Goal: Information Seeking & Learning: Learn about a topic

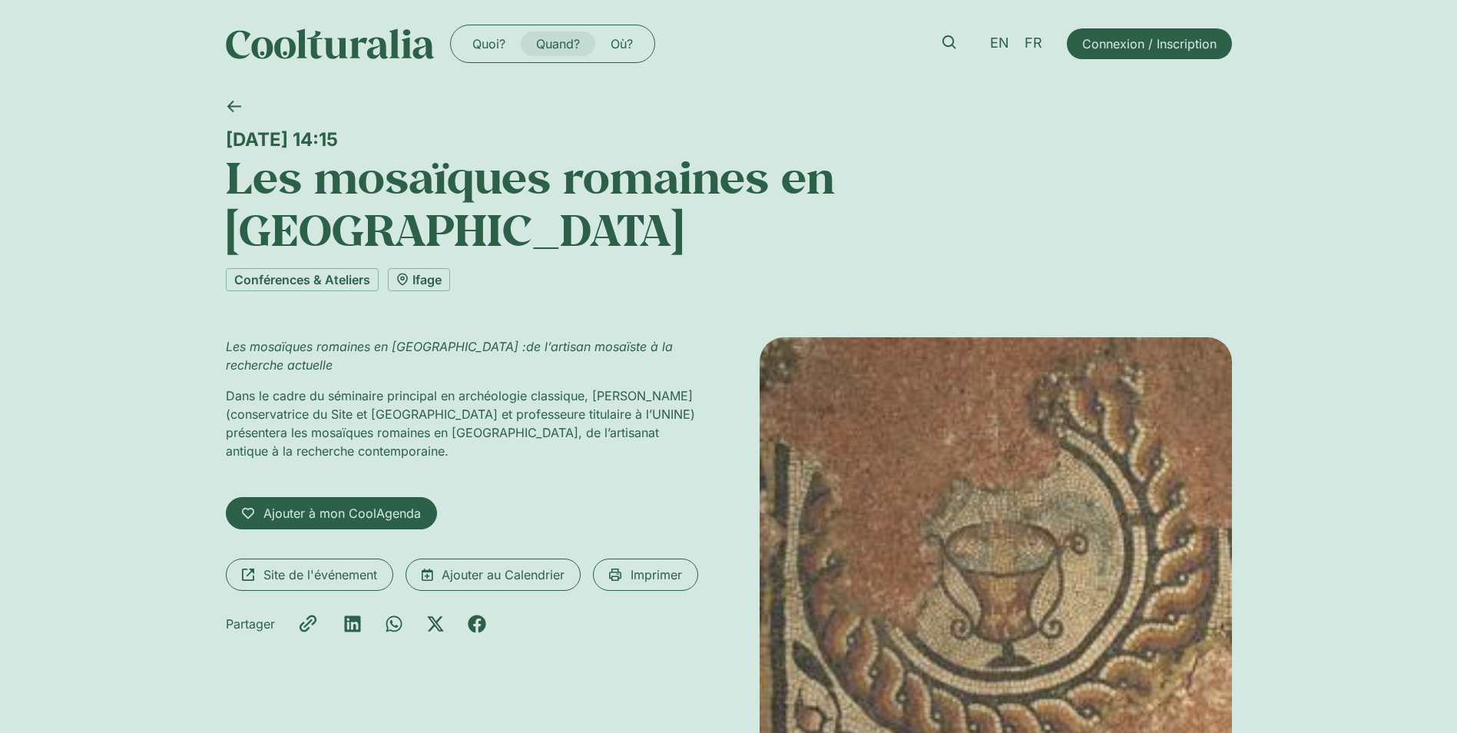
click at [563, 41] on link "Quand?" at bounding box center [558, 43] width 75 height 25
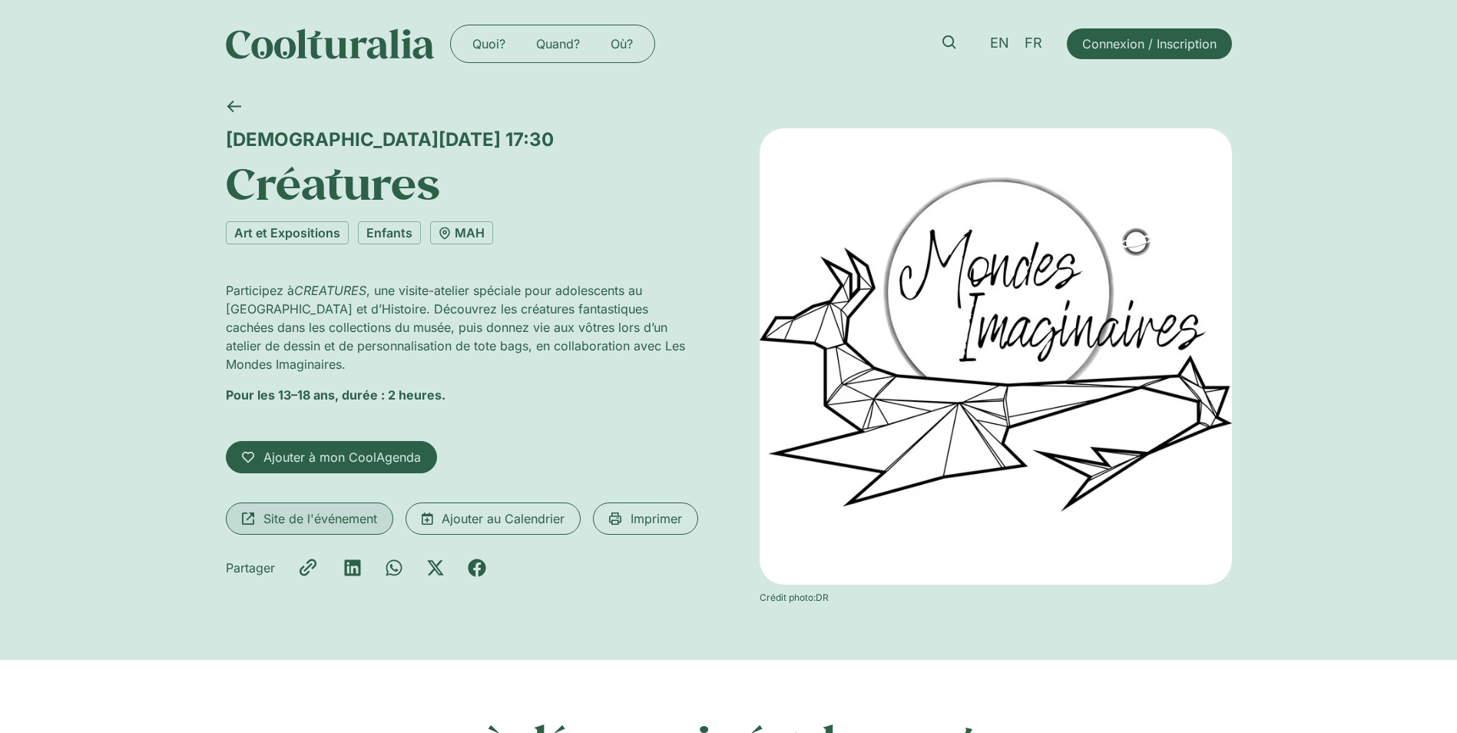
click at [297, 509] on span "Site de l'événement" at bounding box center [320, 518] width 114 height 18
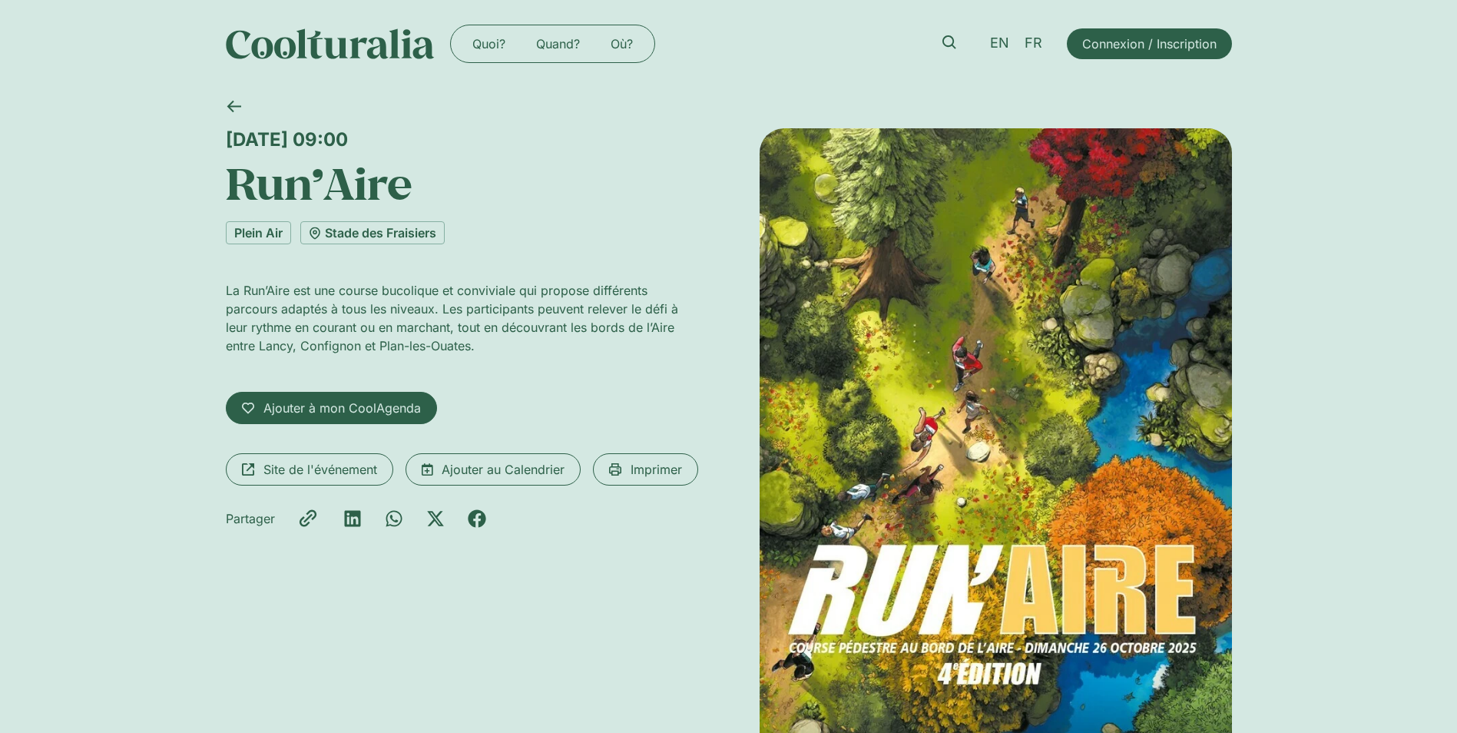
scroll to position [77, 0]
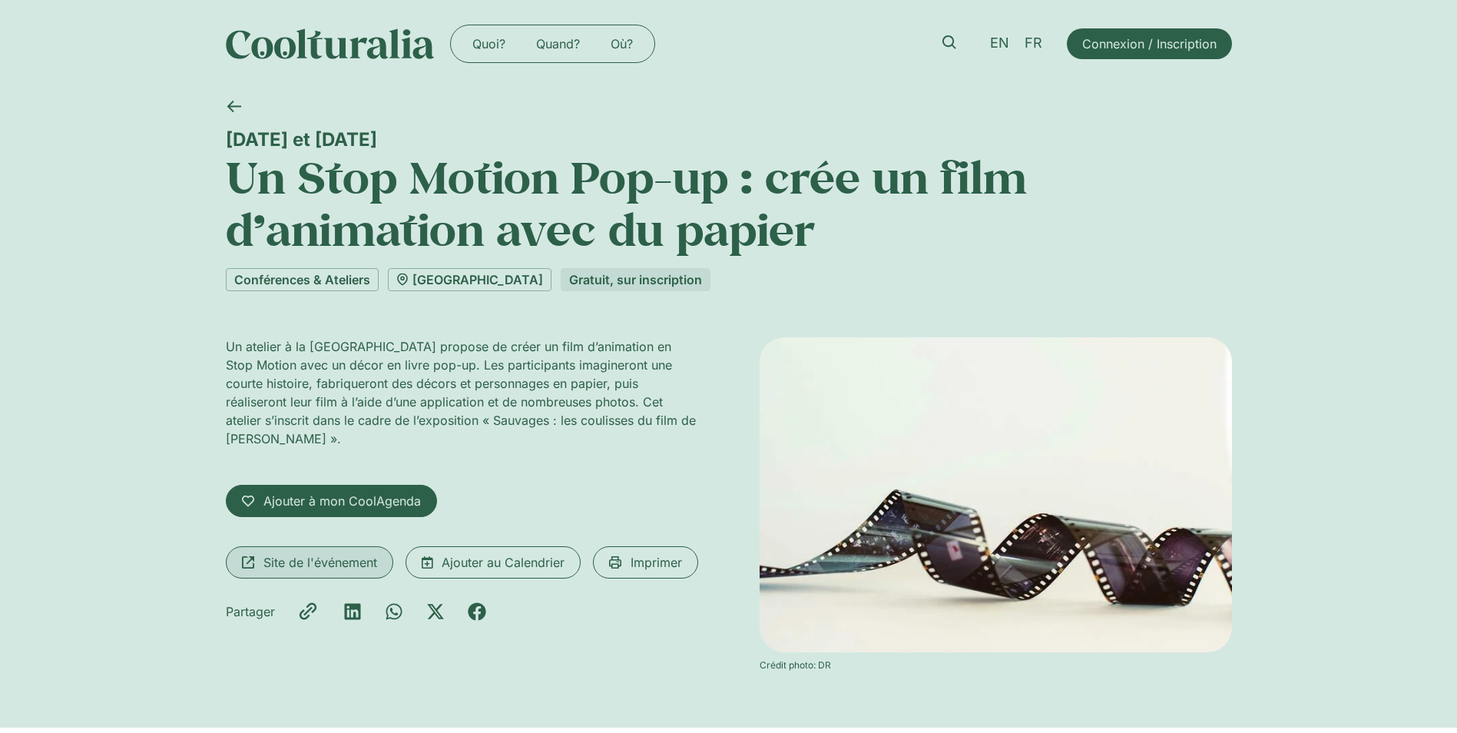
click at [314, 564] on span "Site de l'événement" at bounding box center [320, 562] width 114 height 18
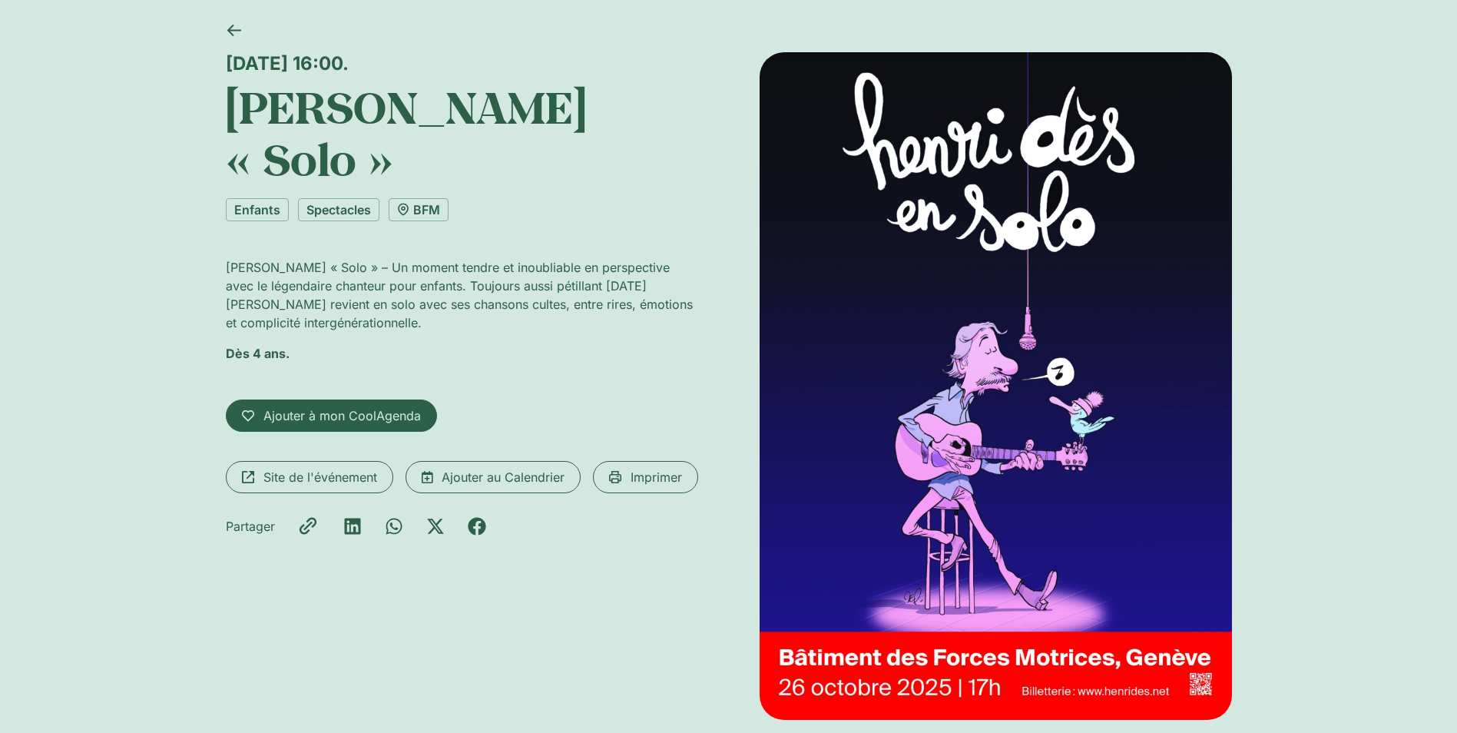
scroll to position [77, 0]
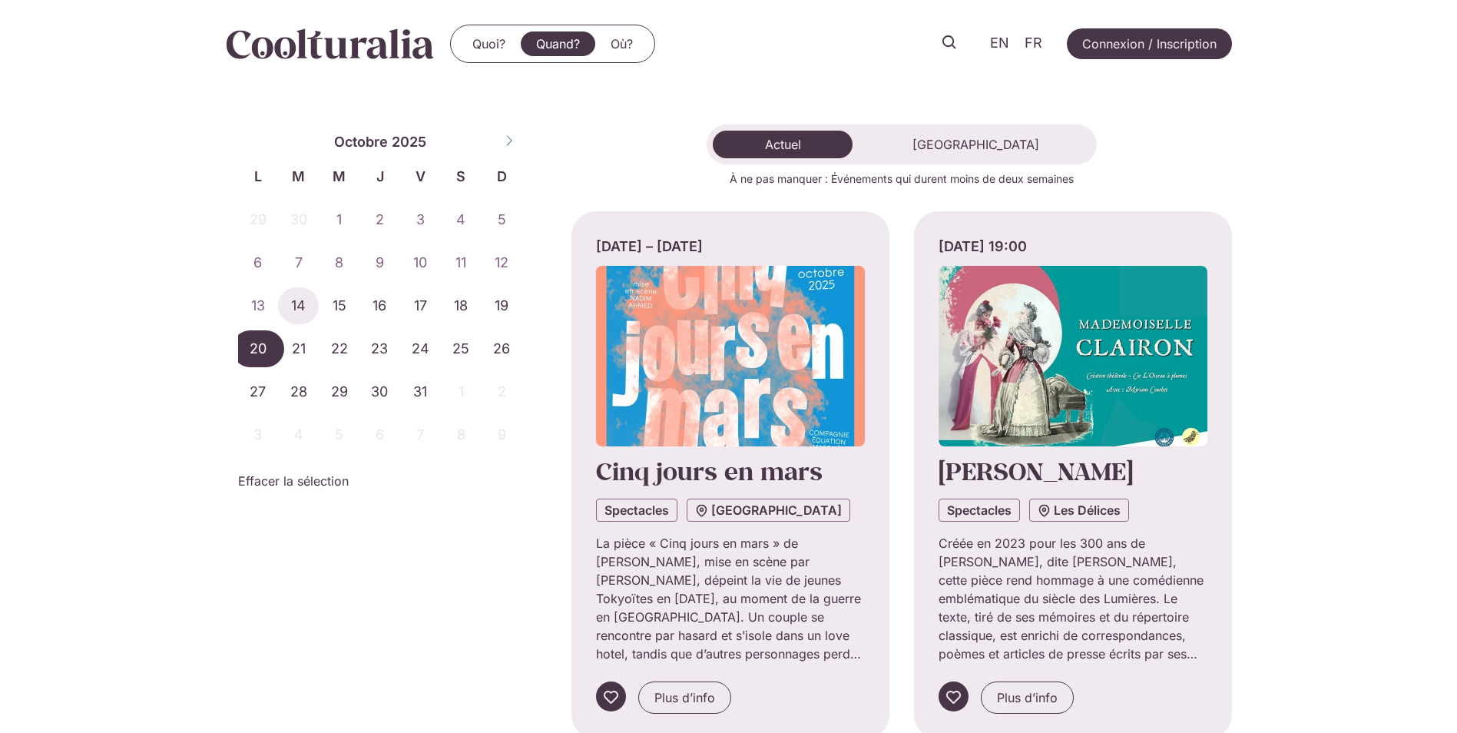
click at [255, 353] on span "20" at bounding box center [258, 348] width 41 height 37
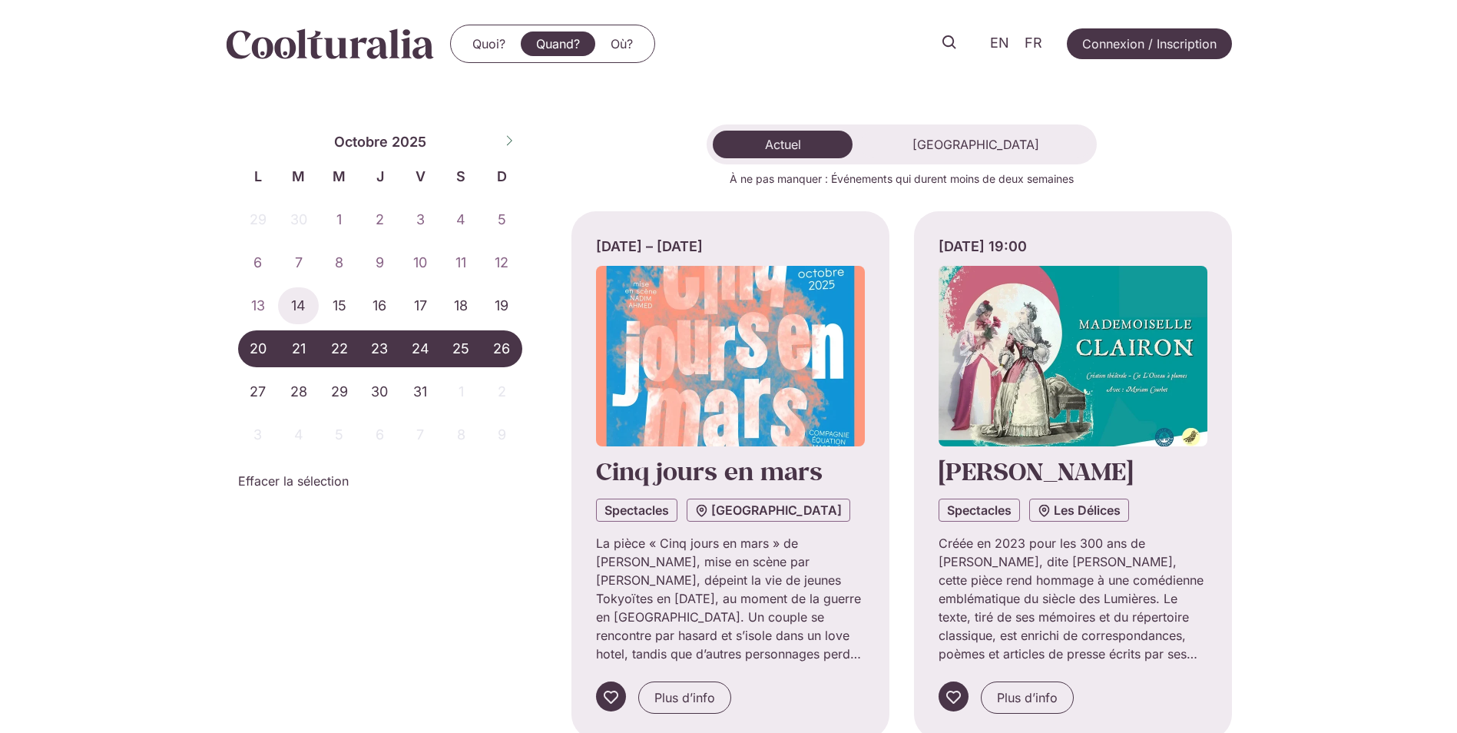
click at [506, 351] on span "26" at bounding box center [502, 348] width 41 height 37
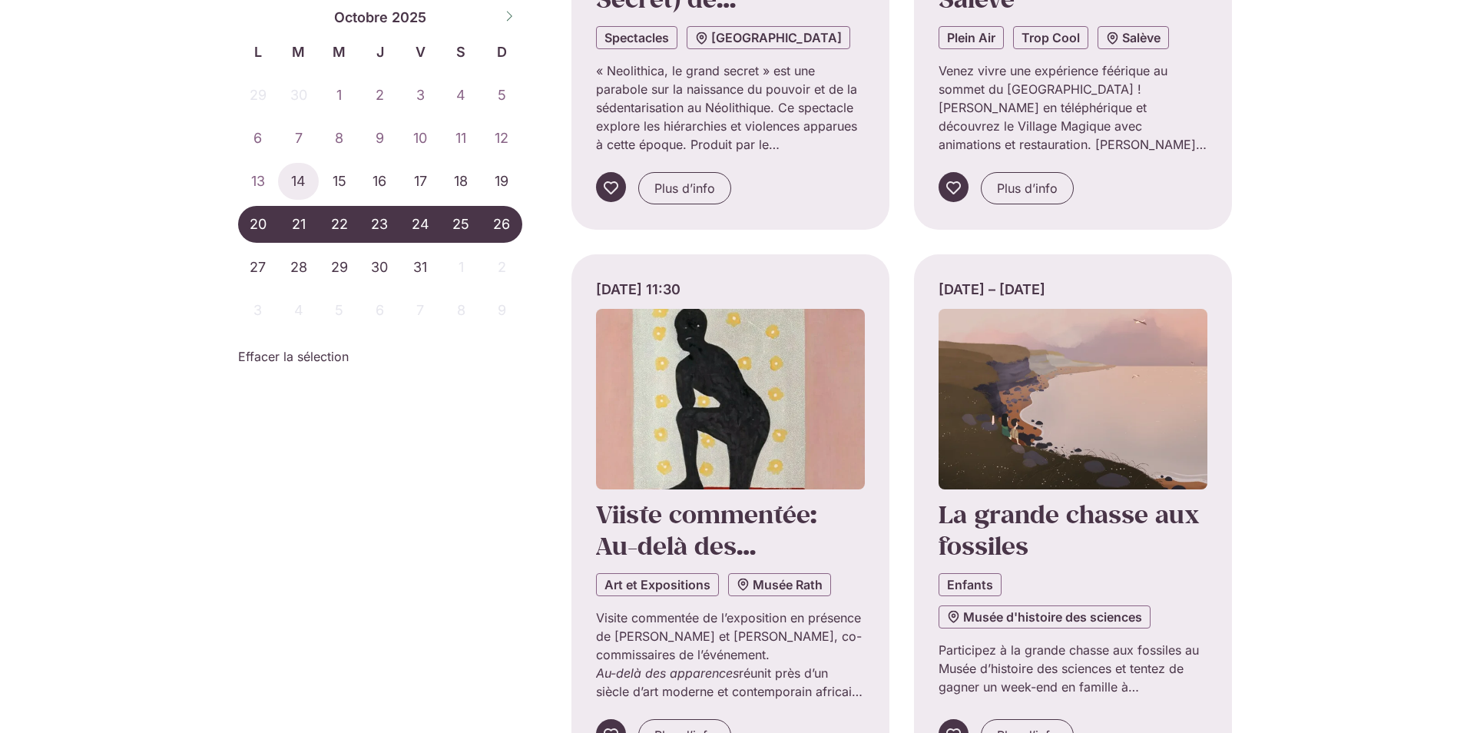
scroll to position [691, 0]
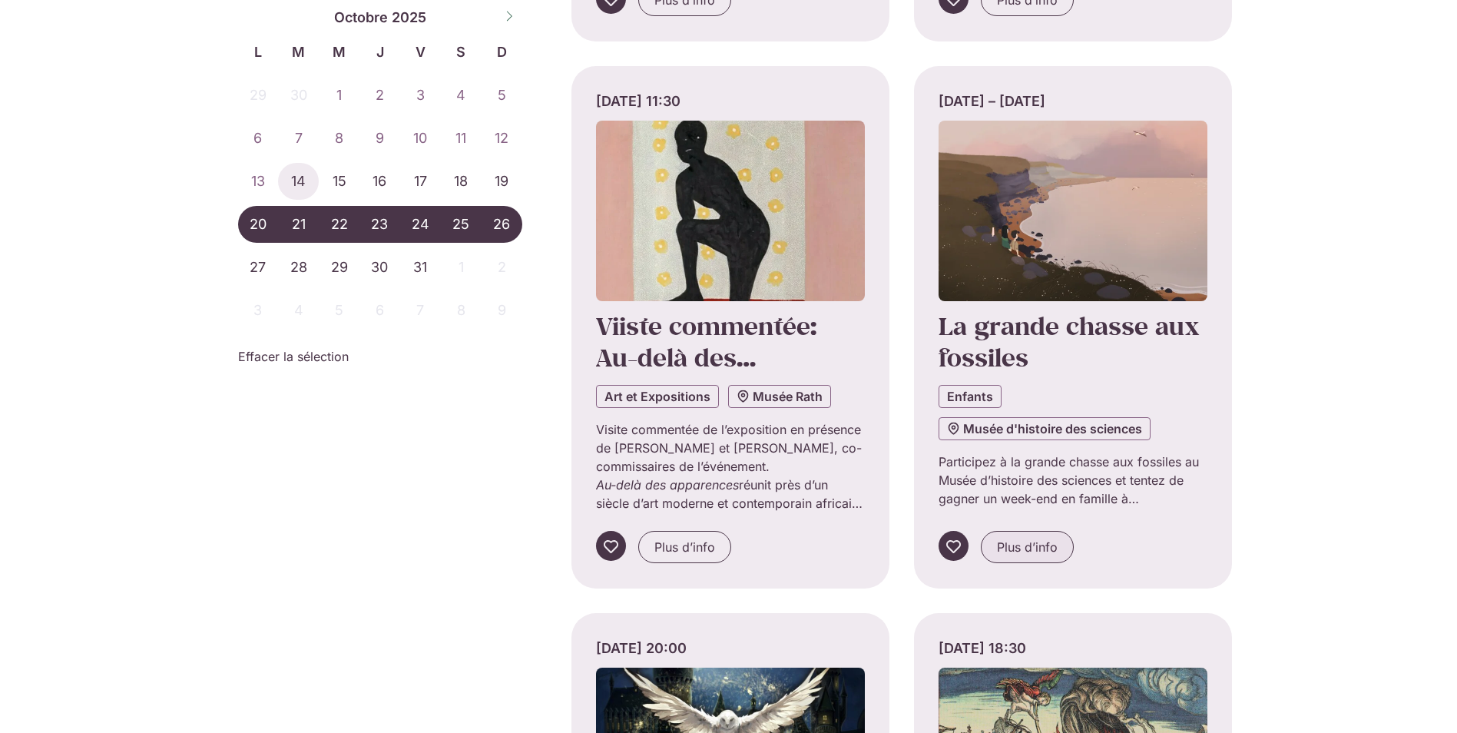
click at [1021, 543] on span "Plus d’info" at bounding box center [1027, 547] width 61 height 18
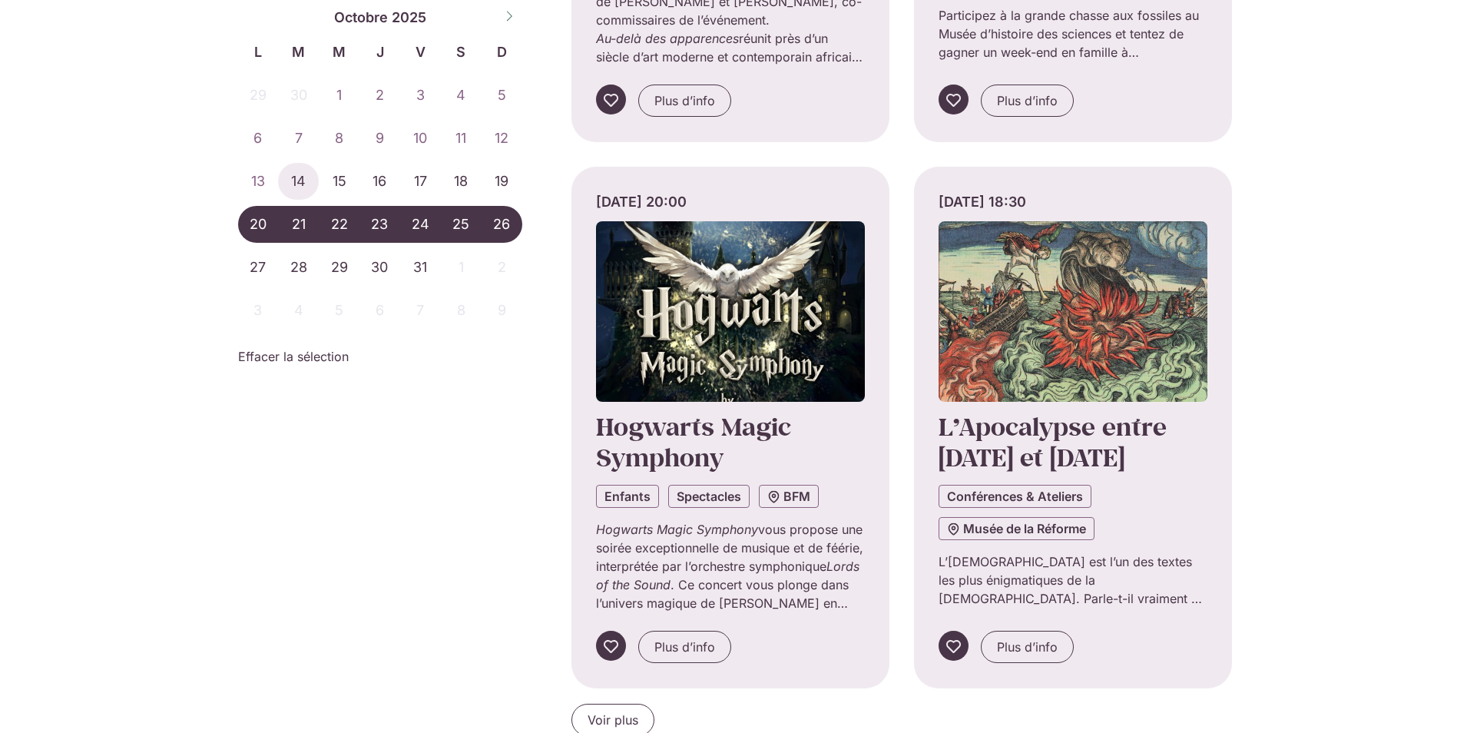
scroll to position [1152, 0]
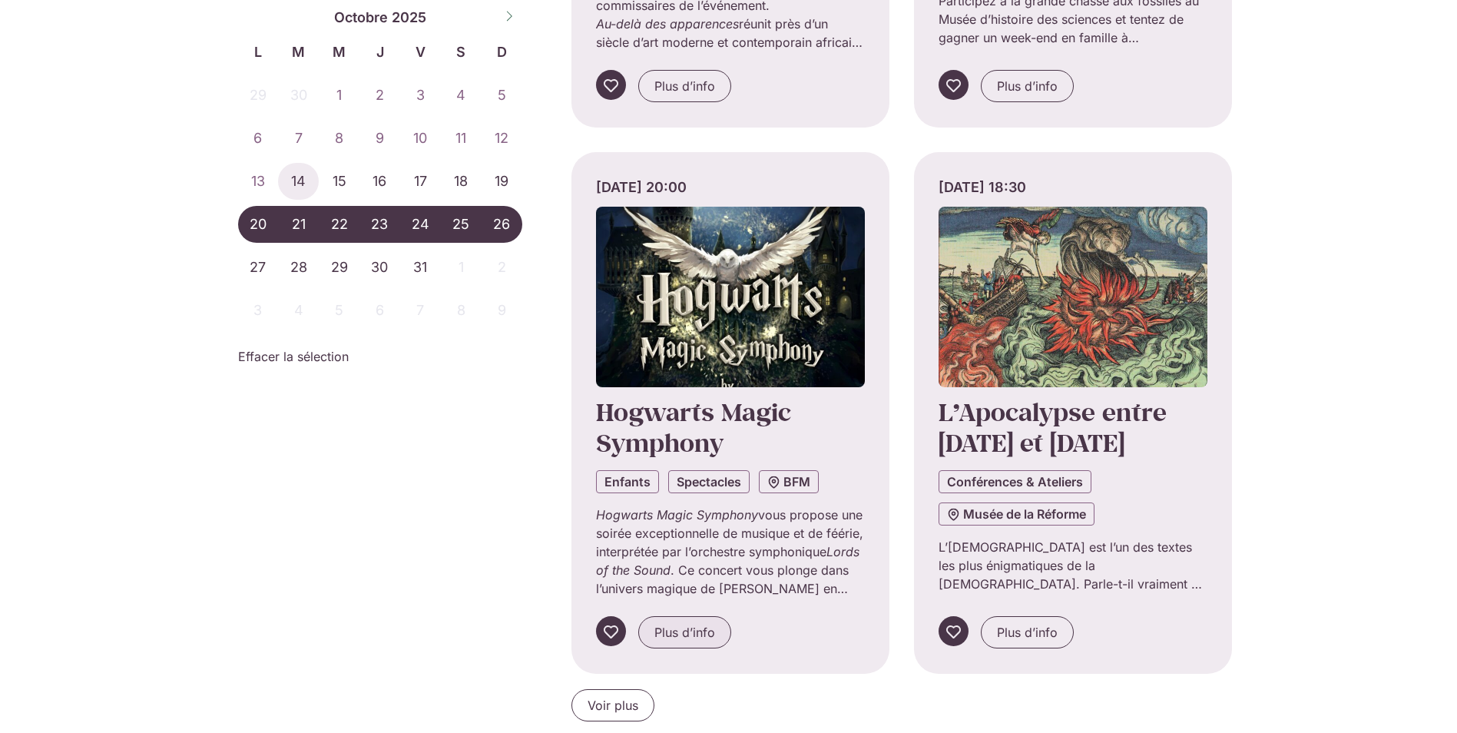
click at [691, 631] on span "Plus d’info" at bounding box center [684, 632] width 61 height 18
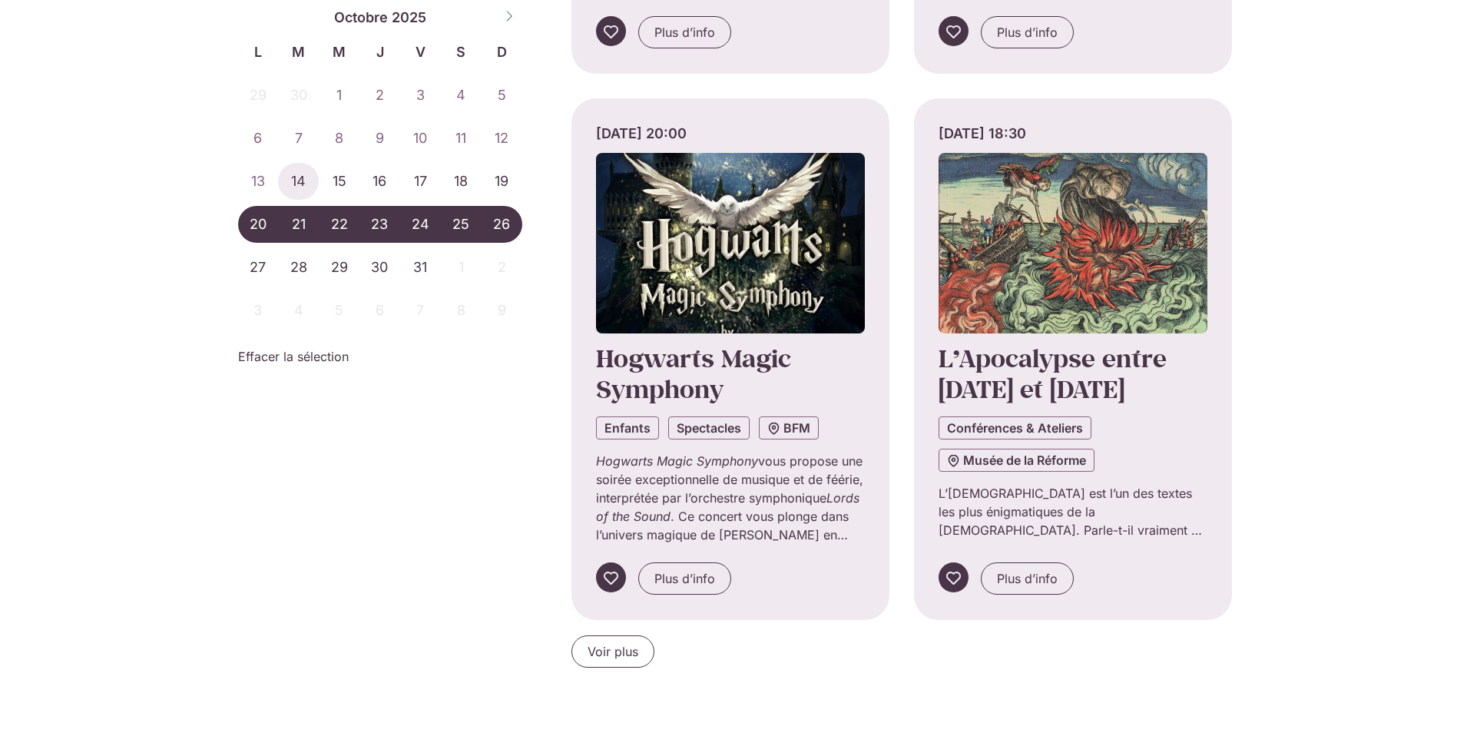
scroll to position [1229, 0]
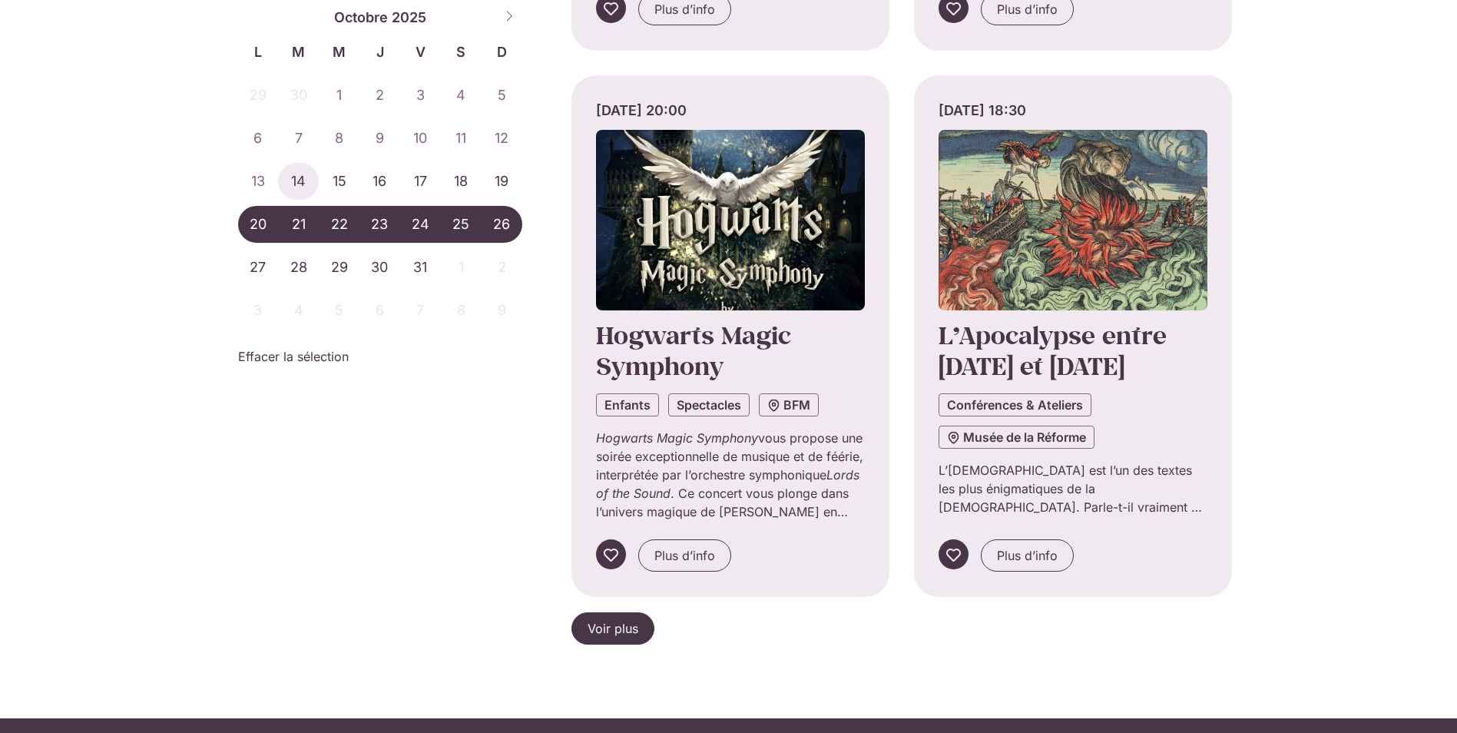
click at [631, 625] on span "Voir plus" at bounding box center [613, 628] width 51 height 18
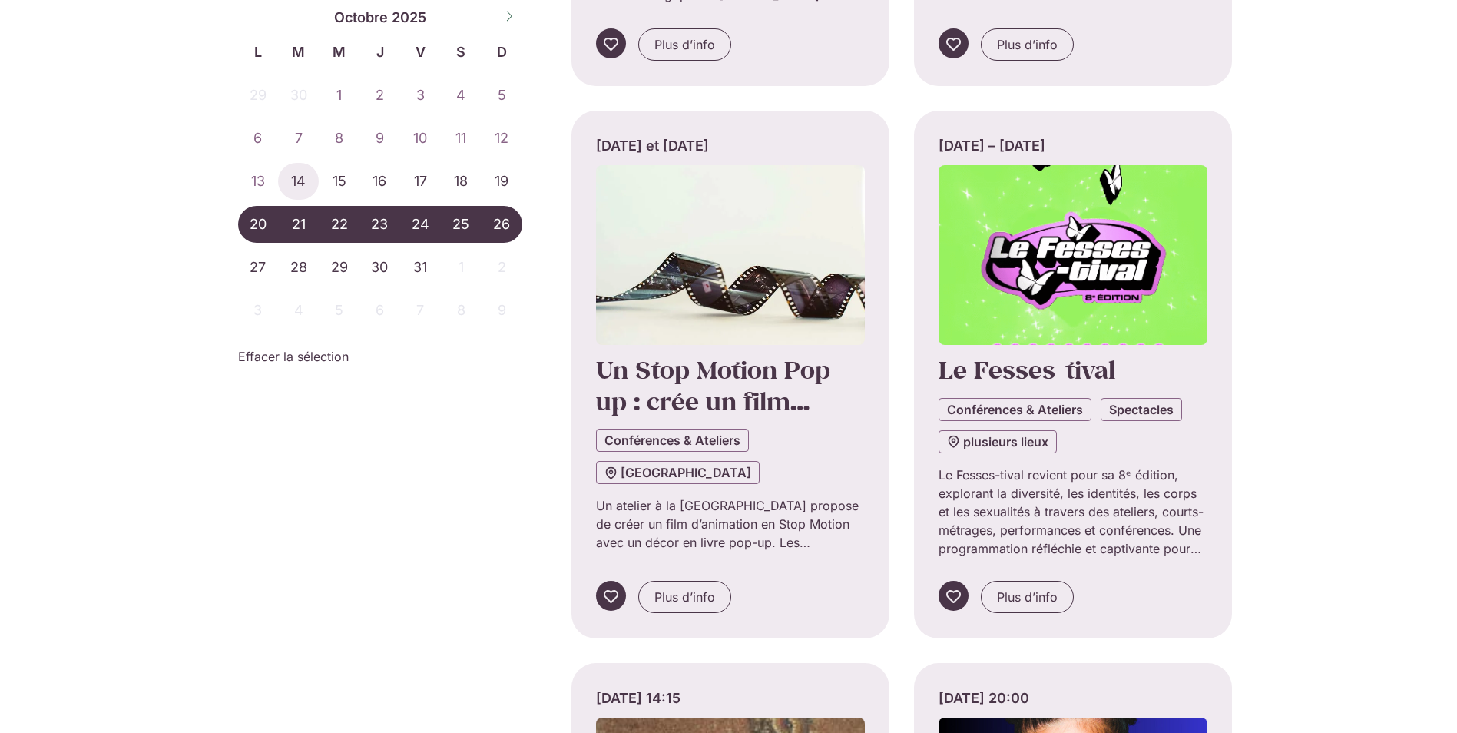
scroll to position [1767, 0]
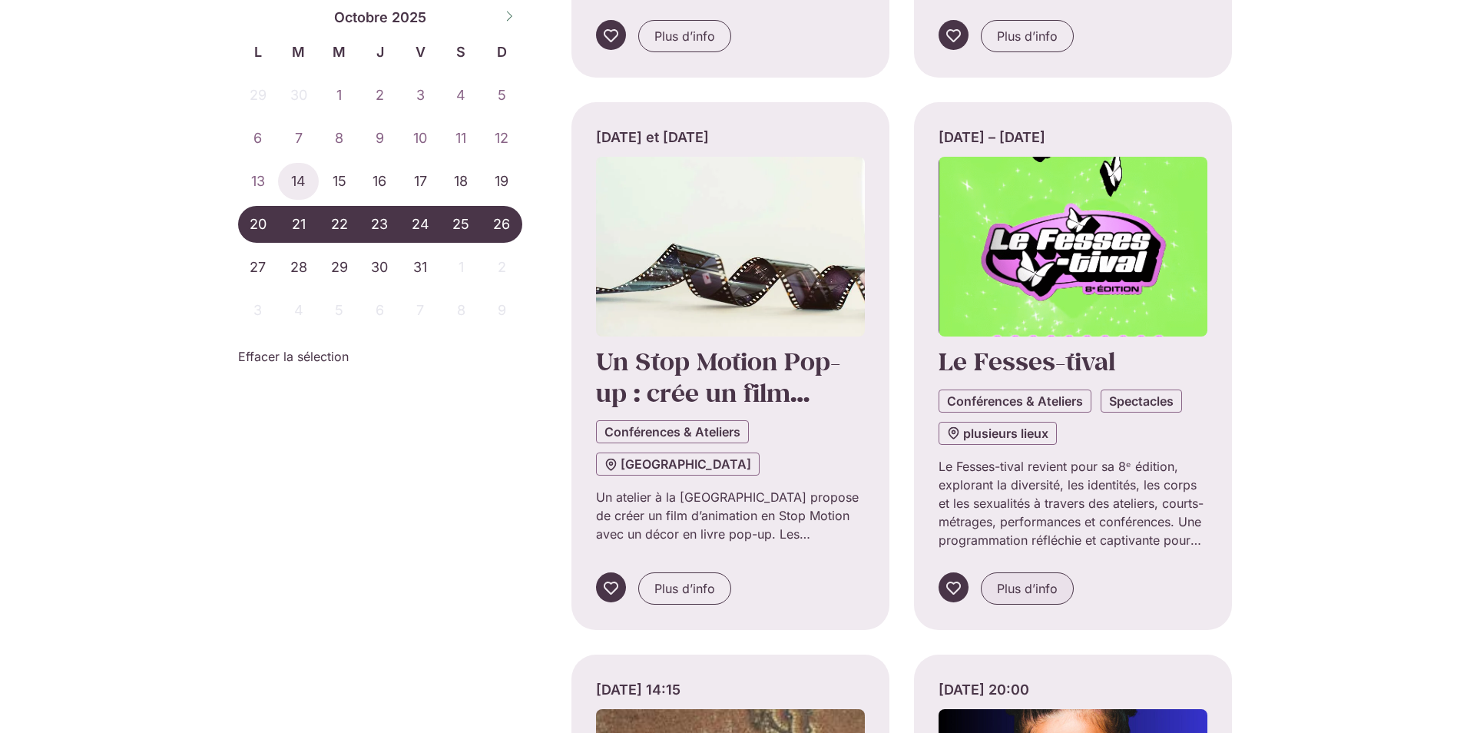
click at [1015, 591] on span "Plus d’info" at bounding box center [1027, 588] width 61 height 18
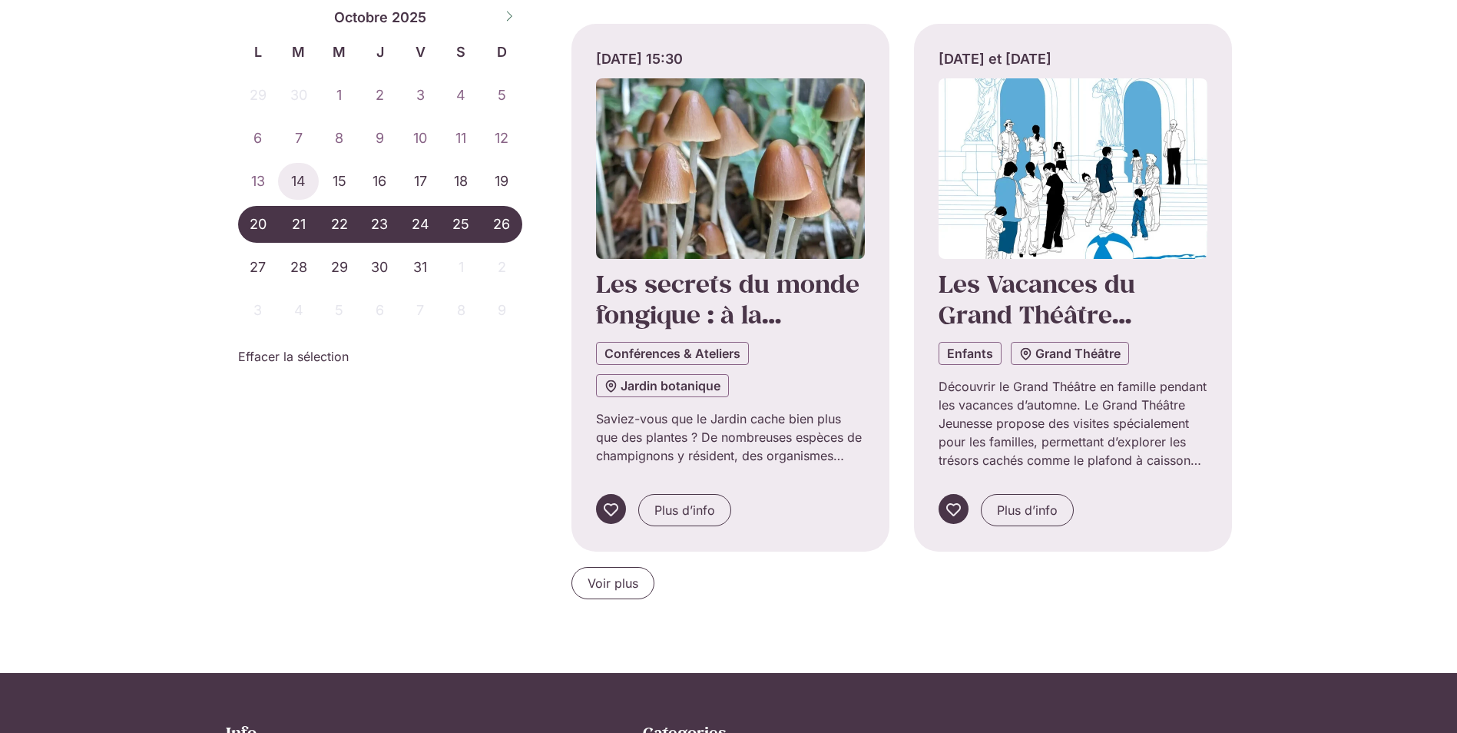
scroll to position [2996, 0]
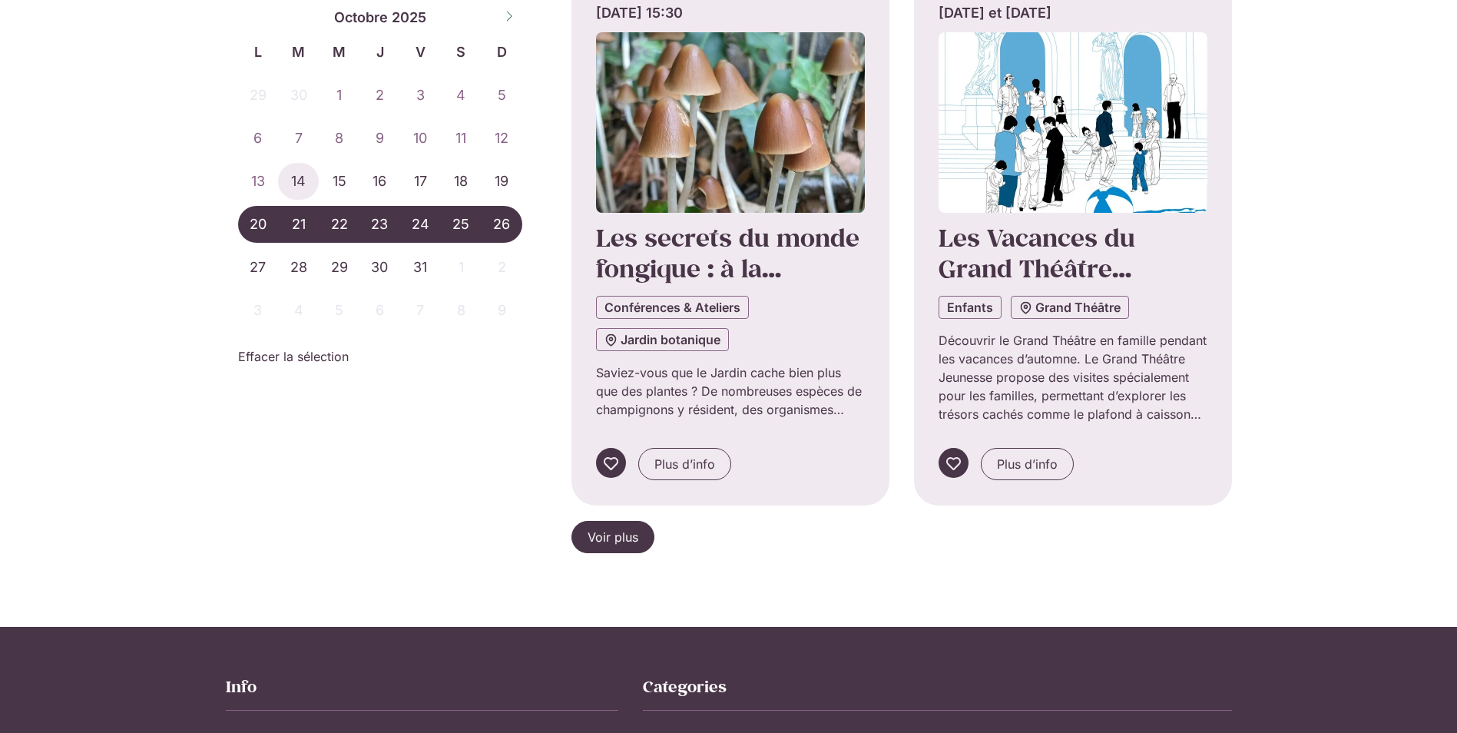
click at [618, 533] on span "Voir plus" at bounding box center [613, 537] width 51 height 18
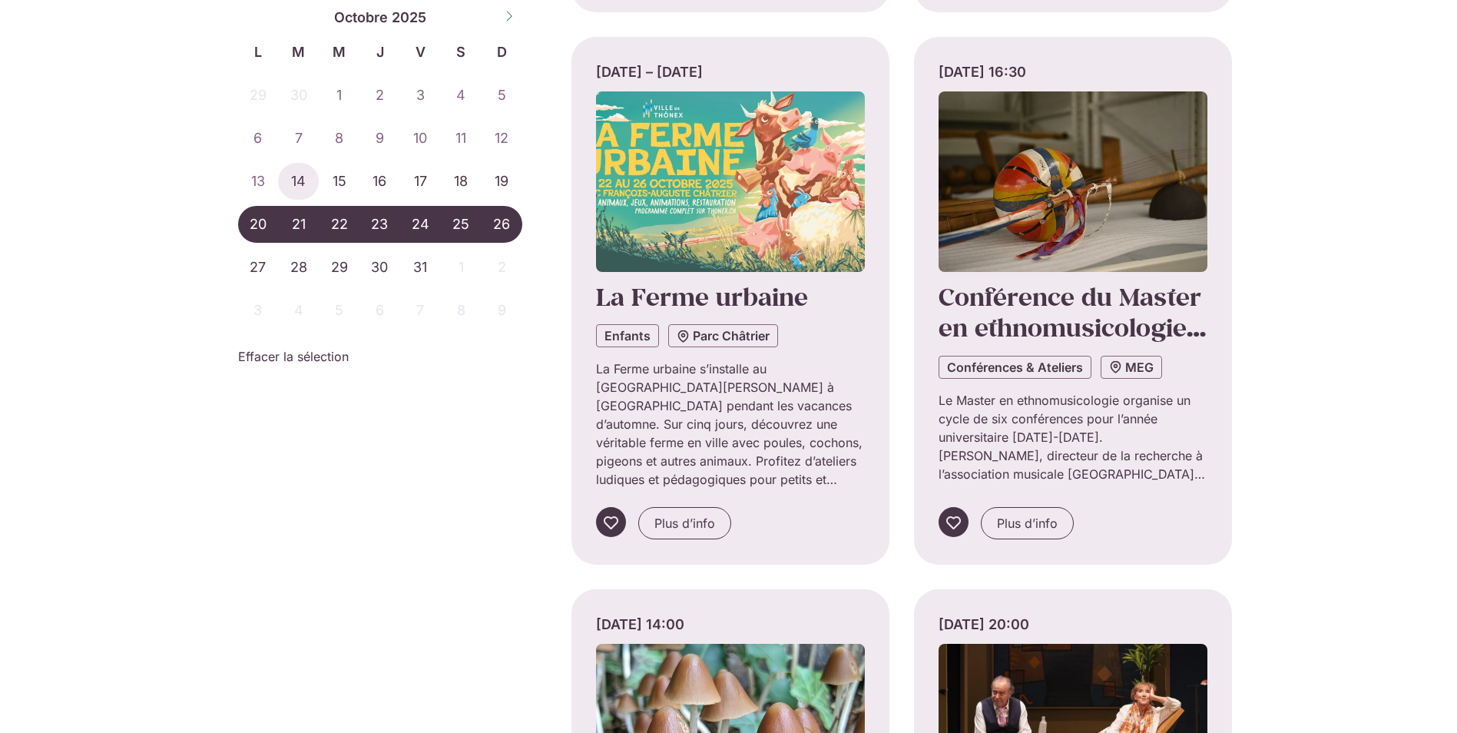
scroll to position [3533, 0]
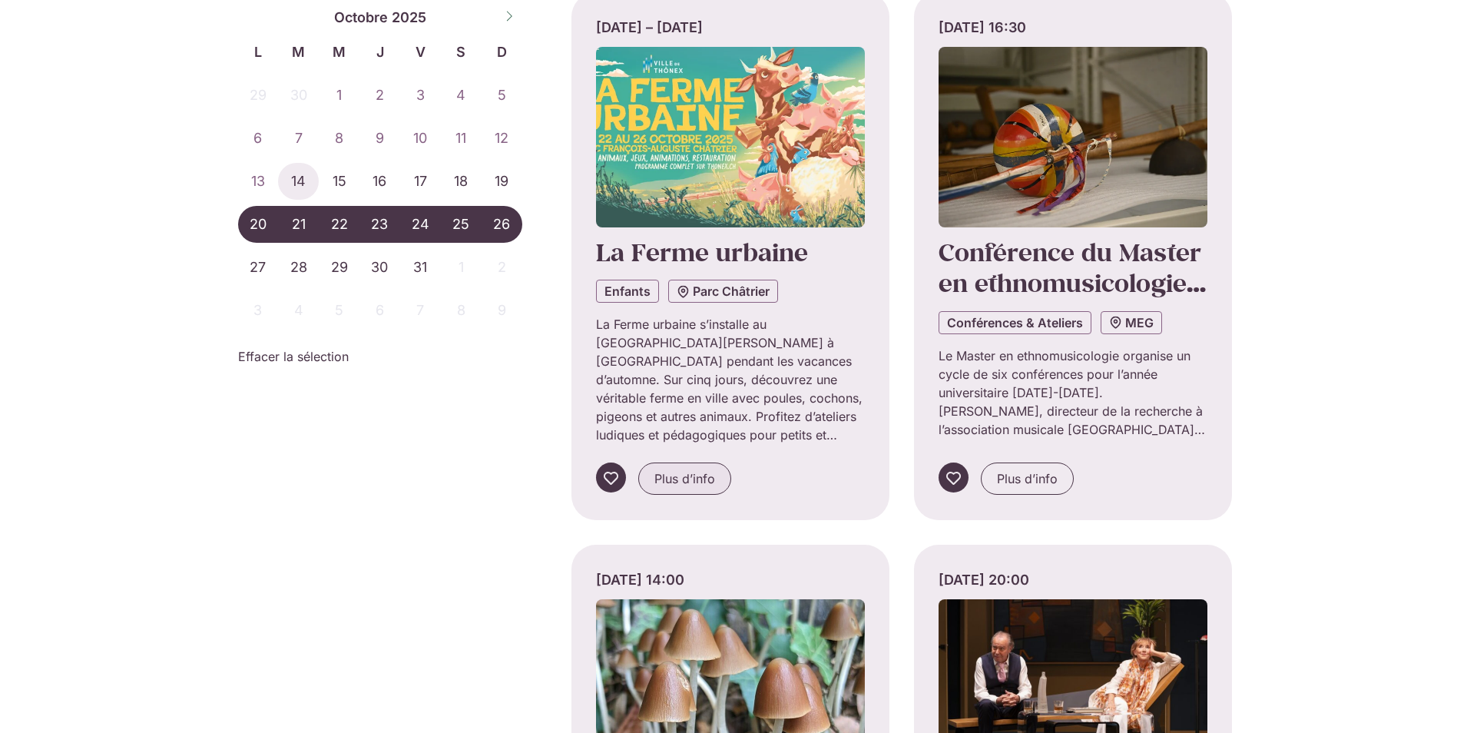
click at [689, 478] on span "Plus d’info" at bounding box center [684, 478] width 61 height 18
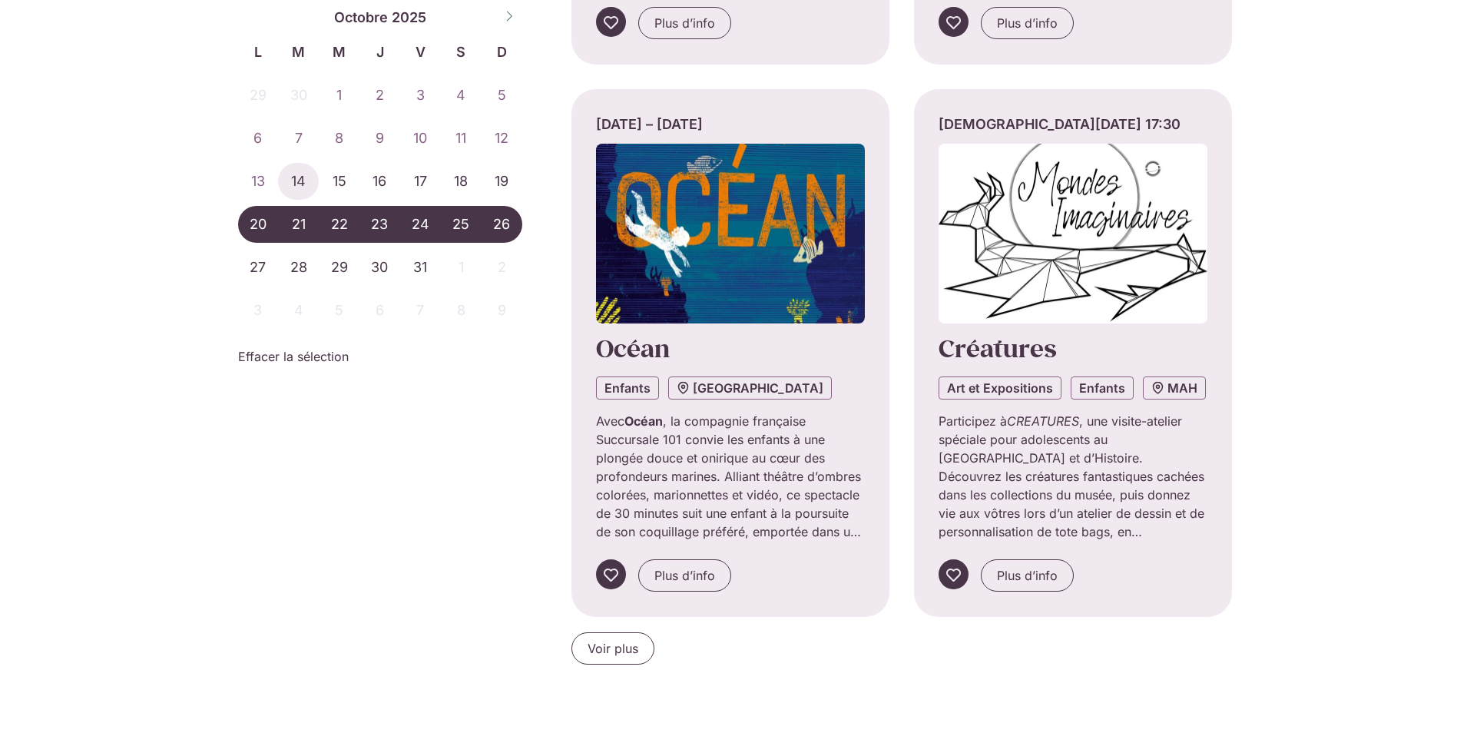
scroll to position [4609, 0]
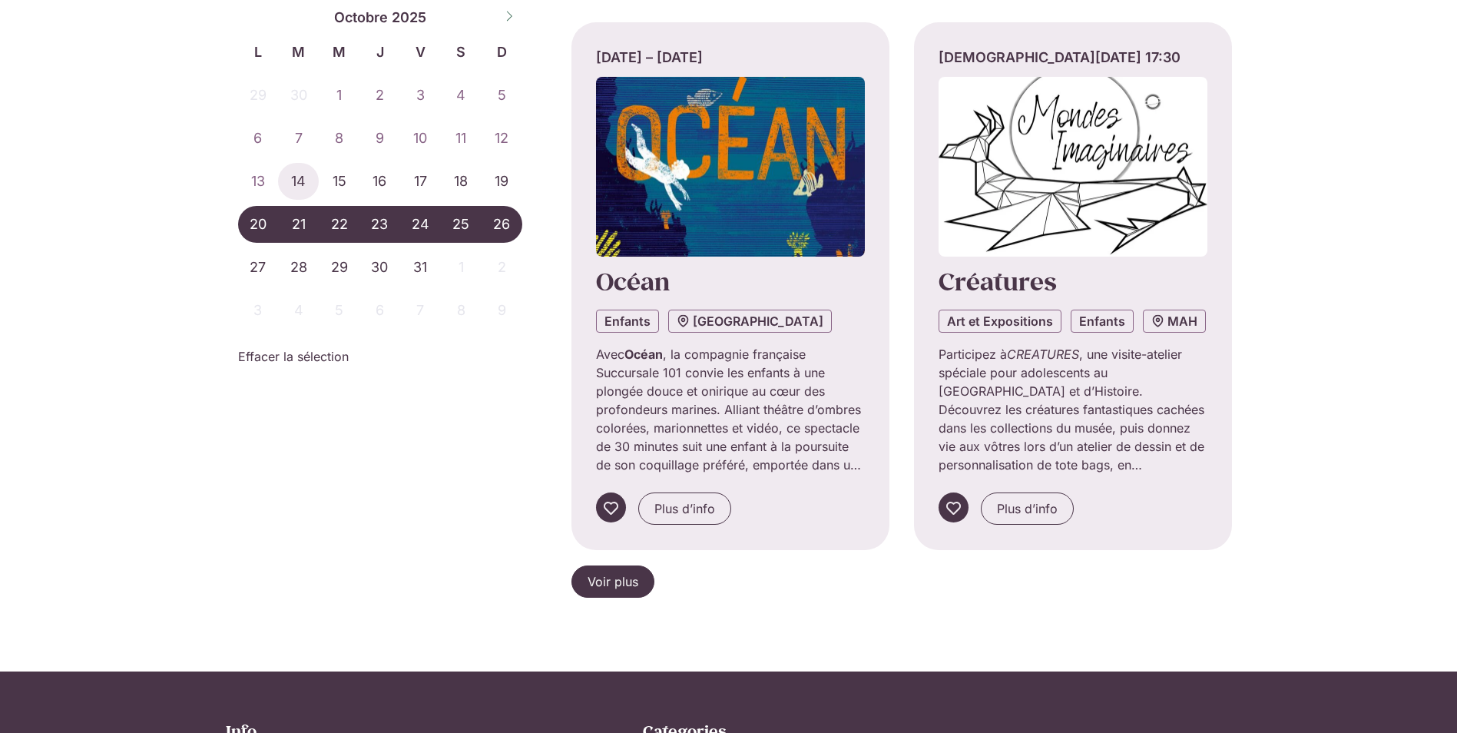
click at [618, 581] on span "Voir plus" at bounding box center [613, 581] width 51 height 18
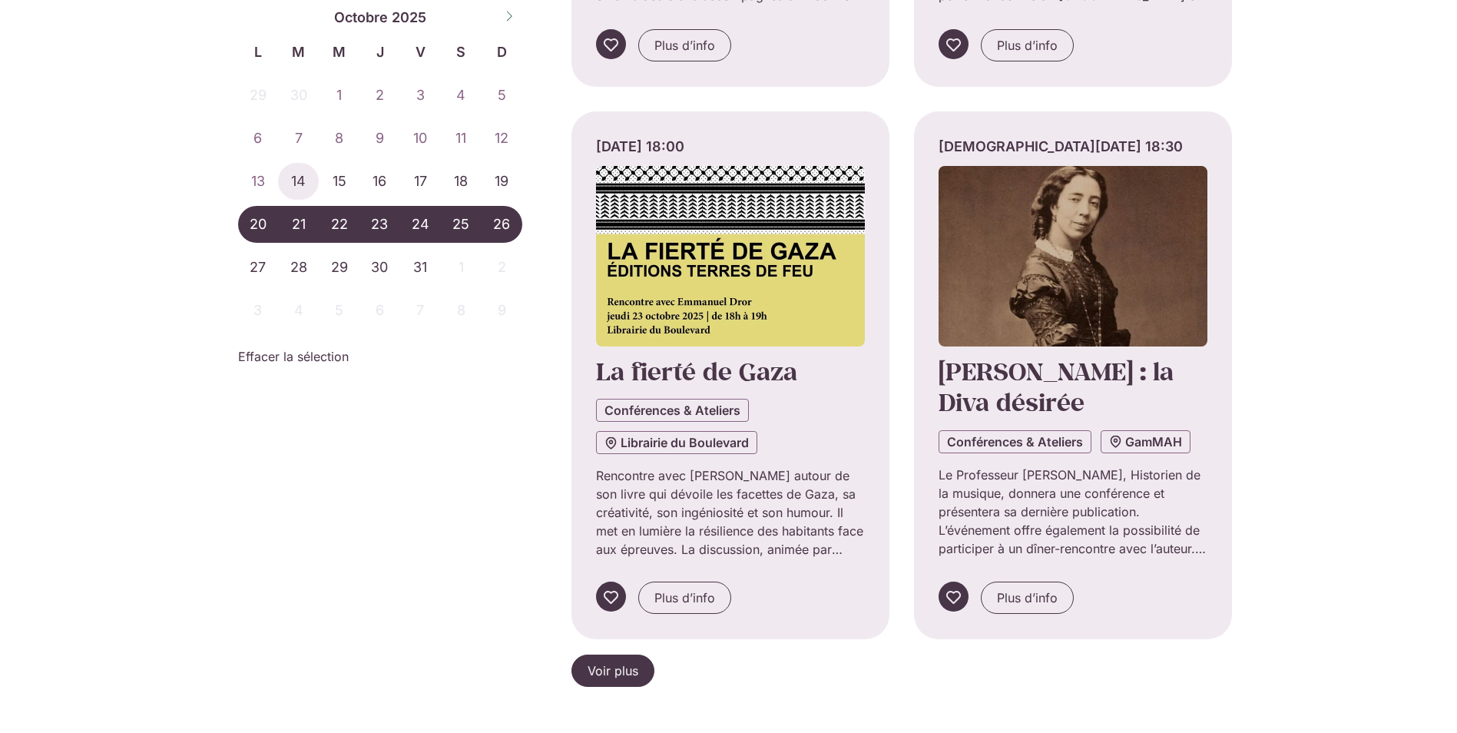
scroll to position [6222, 0]
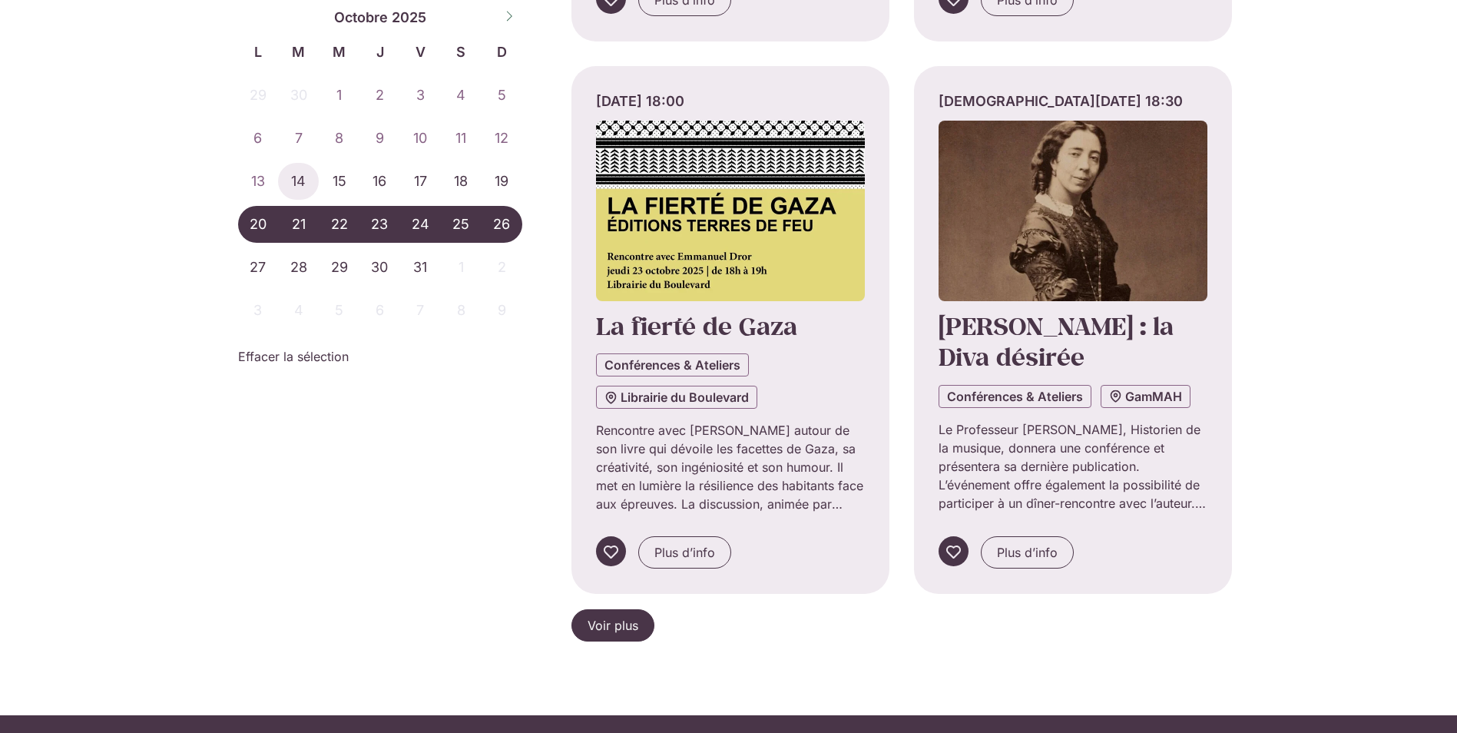
click at [615, 621] on span "Voir plus" at bounding box center [613, 625] width 51 height 18
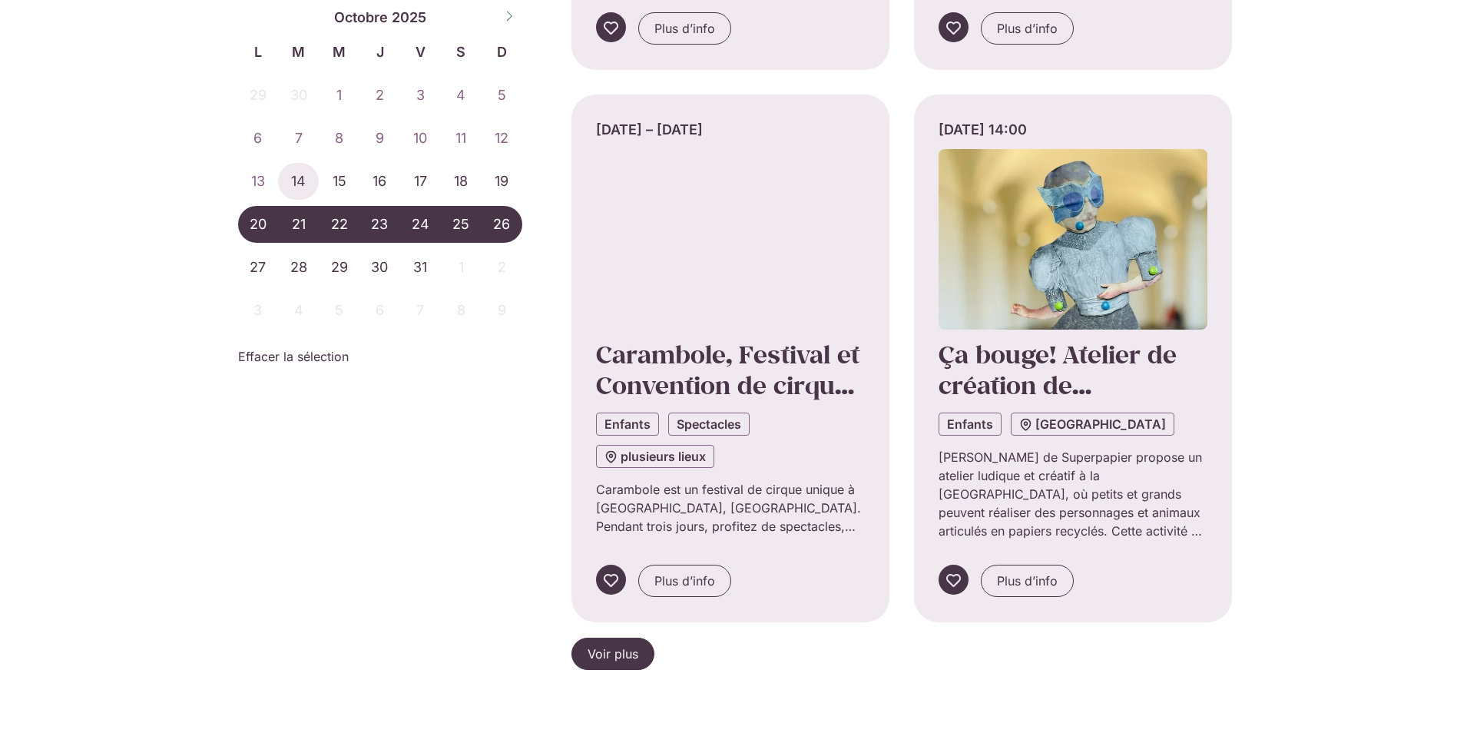
scroll to position [7912, 0]
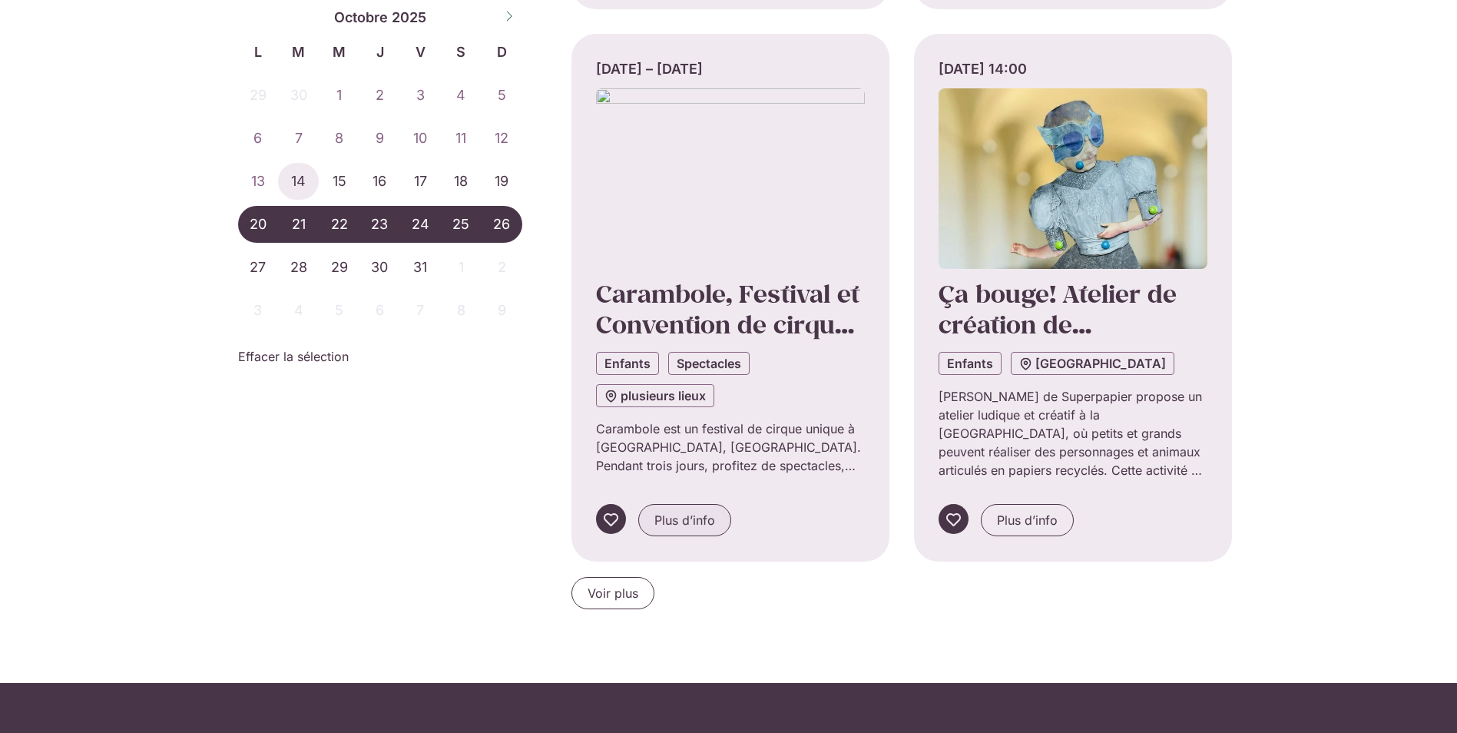
click at [691, 518] on span "Plus d’info" at bounding box center [684, 520] width 61 height 18
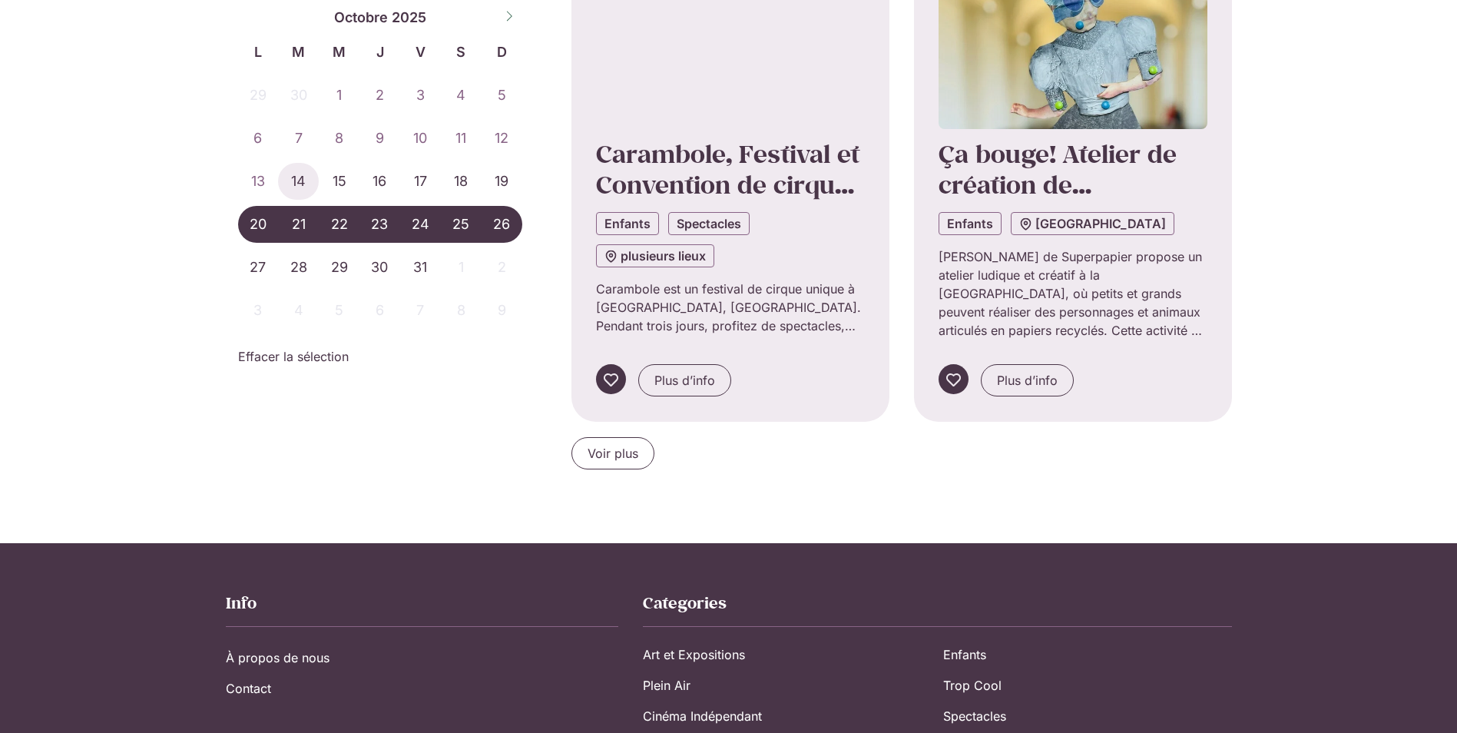
scroll to position [8065, 0]
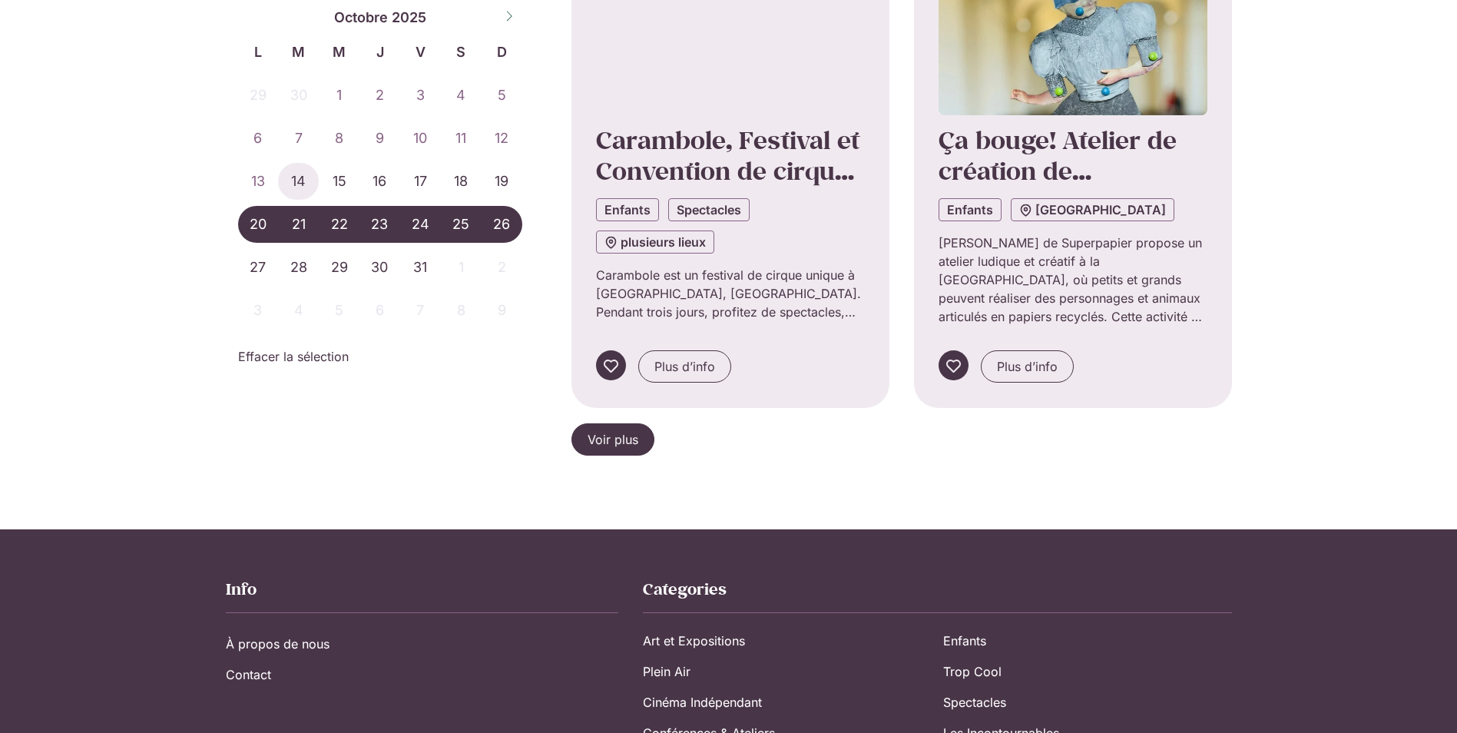
click at [618, 431] on span "Voir plus" at bounding box center [613, 439] width 51 height 18
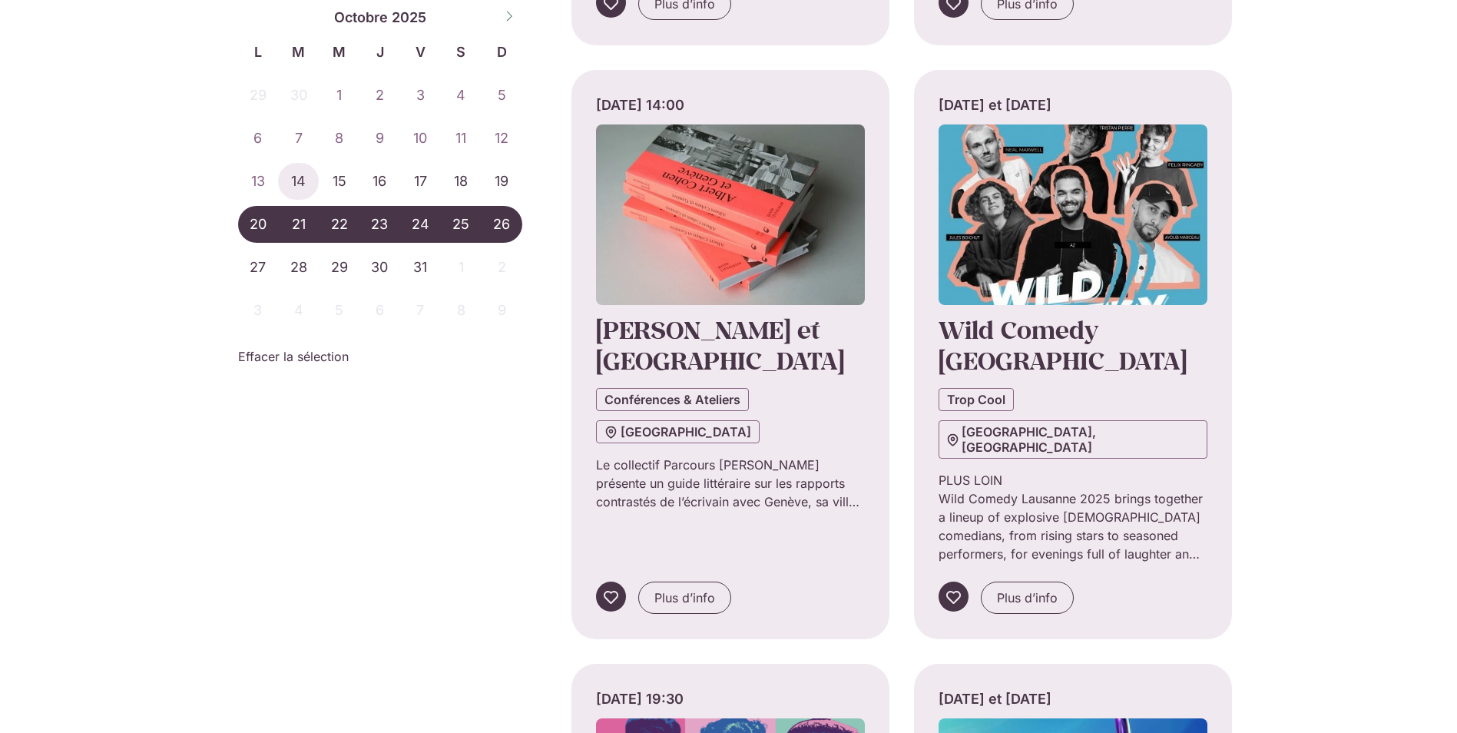
scroll to position [9679, 0]
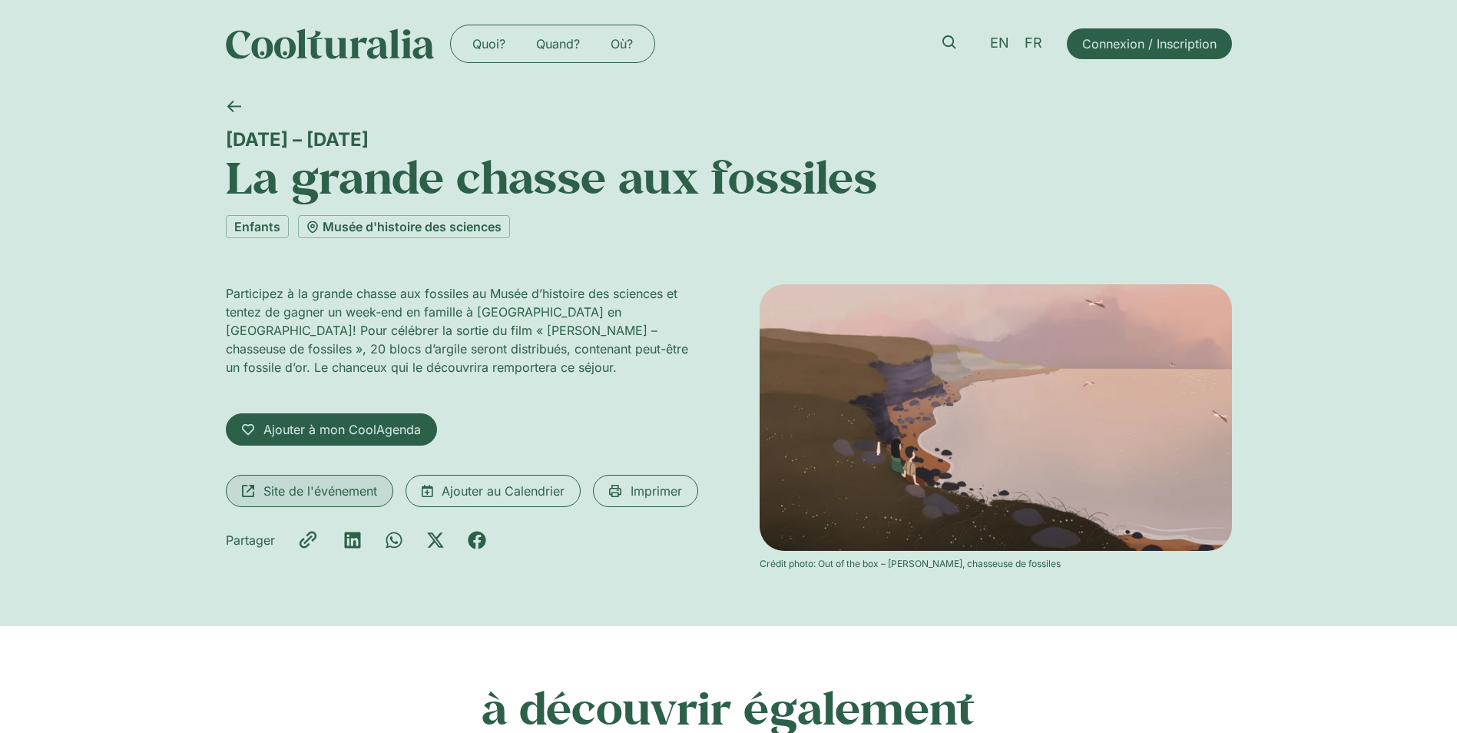
click at [284, 489] on span "Site de l'événement" at bounding box center [320, 491] width 114 height 18
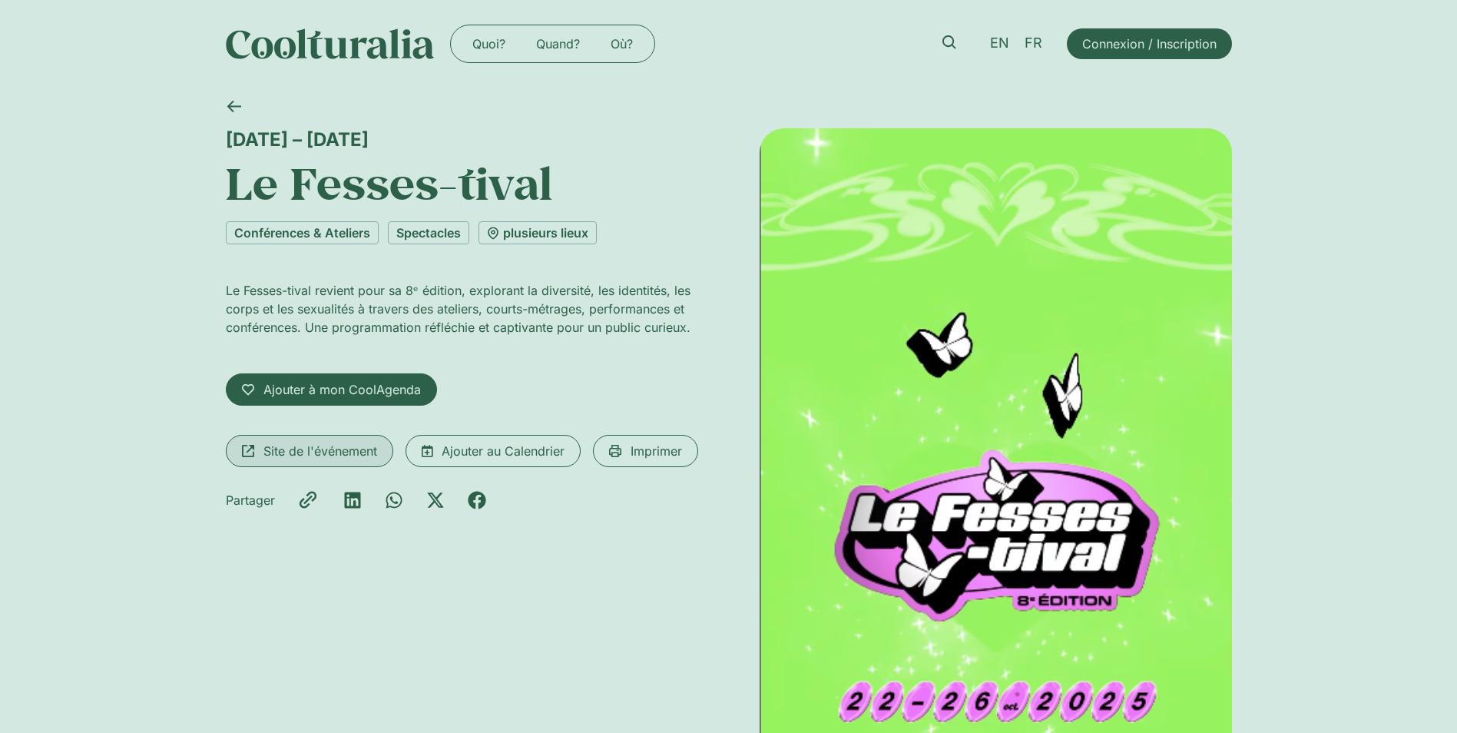
click at [309, 452] on span "Site de l'événement" at bounding box center [320, 451] width 114 height 18
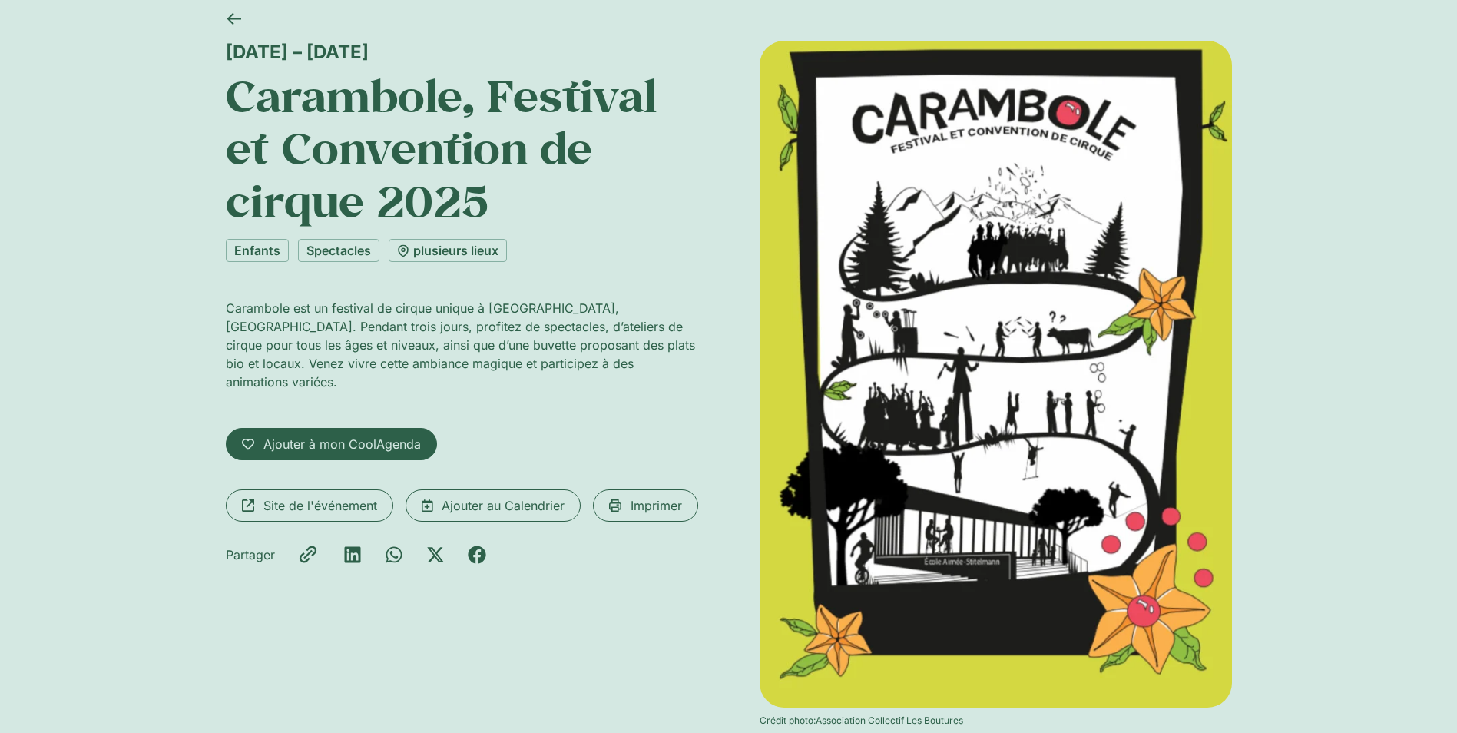
scroll to position [77, 0]
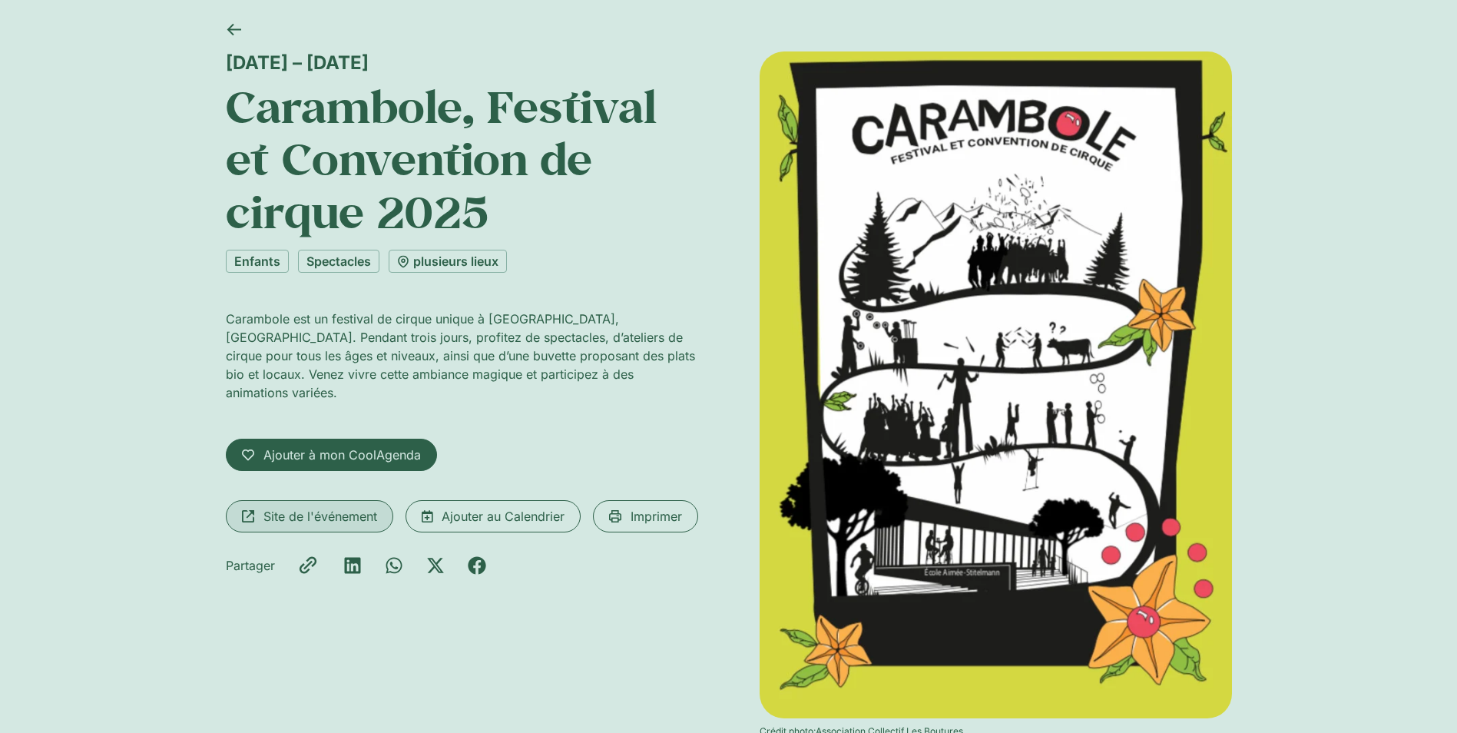
click at [320, 507] on span "Site de l'événement" at bounding box center [320, 516] width 114 height 18
